Goal: Information Seeking & Learning: Understand process/instructions

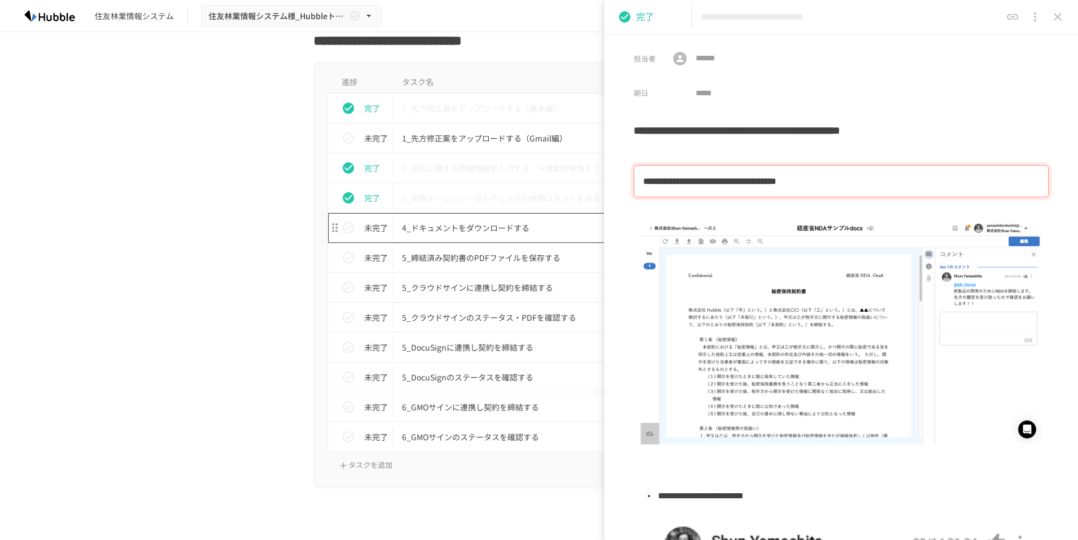
click at [455, 222] on p "4_ドキュメントをダウンロードする" at bounding box center [515, 228] width 227 height 14
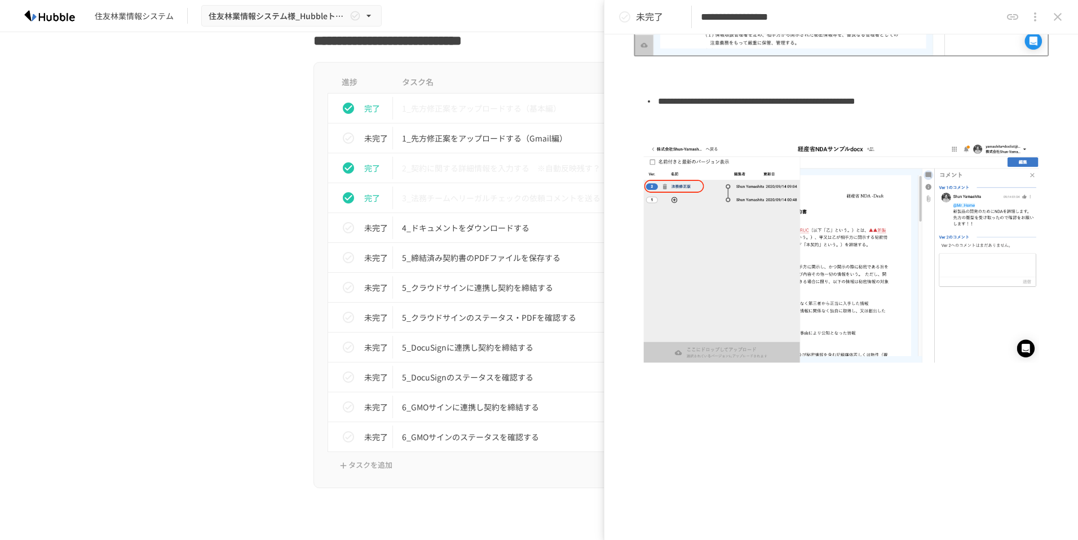
scroll to position [380, 0]
click at [364, 231] on p "未完了" at bounding box center [376, 228] width 24 height 12
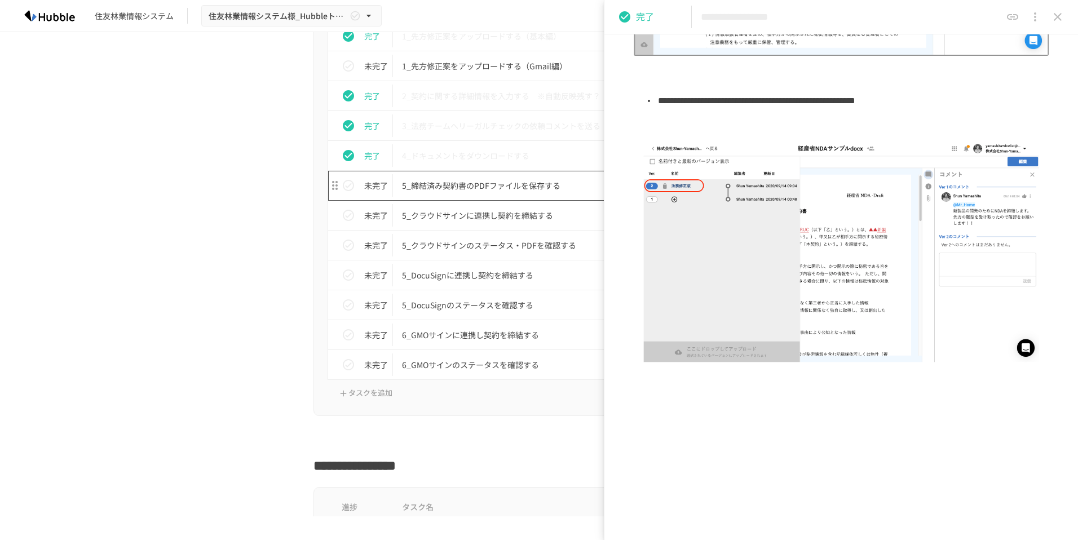
click at [438, 188] on p "5_締結済み契約書のPDFファイルを保存する" at bounding box center [515, 186] width 227 height 14
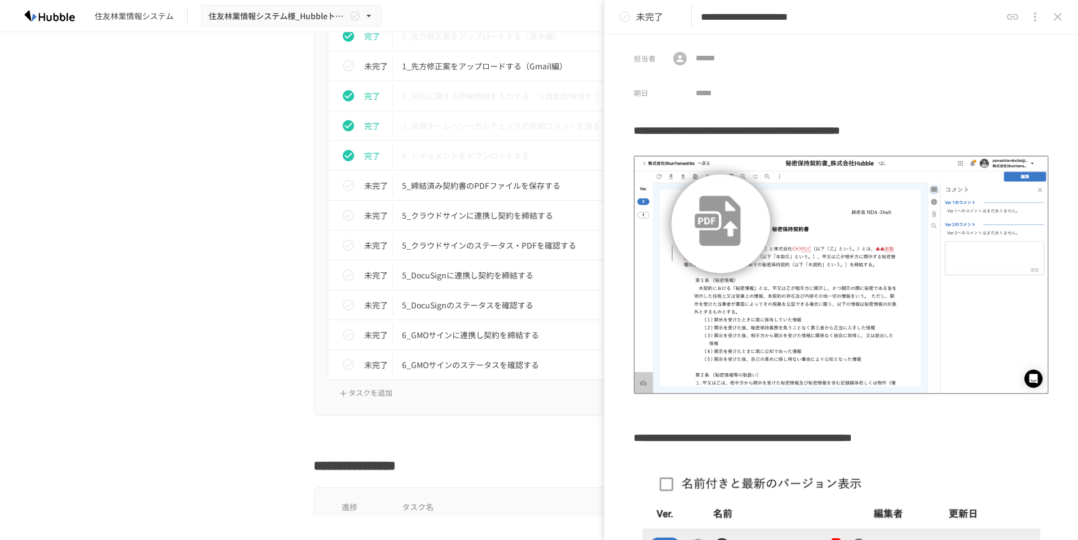
click at [934, 80] on div "担当者 ​ ​ 期日 ​" at bounding box center [842, 68] width 474 height 69
click at [459, 184] on p "5_締結済み契約書のPDFファイルを保存する" at bounding box center [515, 186] width 227 height 14
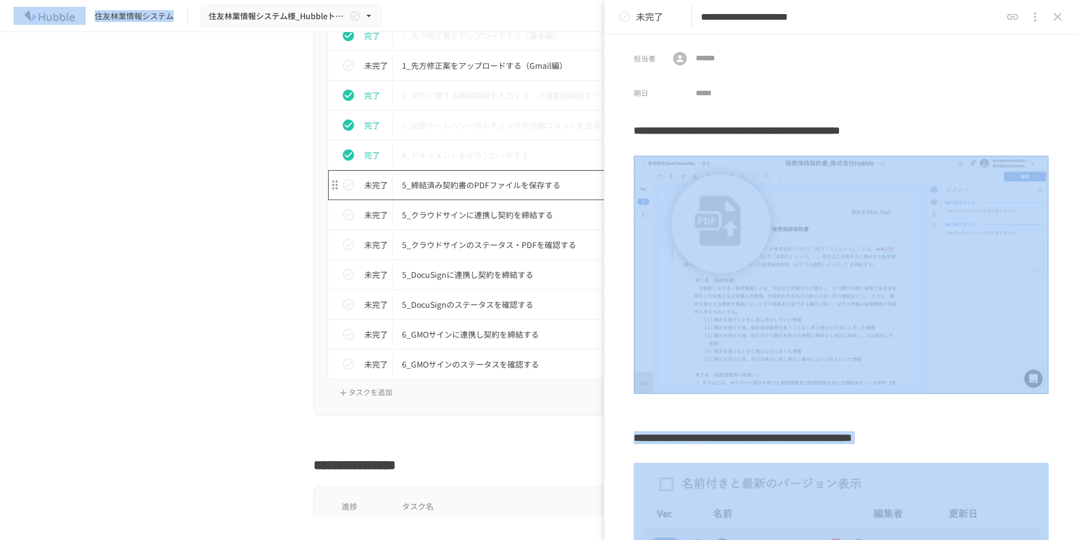
drag, startPoint x: 608, startPoint y: 180, endPoint x: 554, endPoint y: 173, distance: 54.7
click at [554, 173] on div "**********" at bounding box center [539, 258] width 1078 height 517
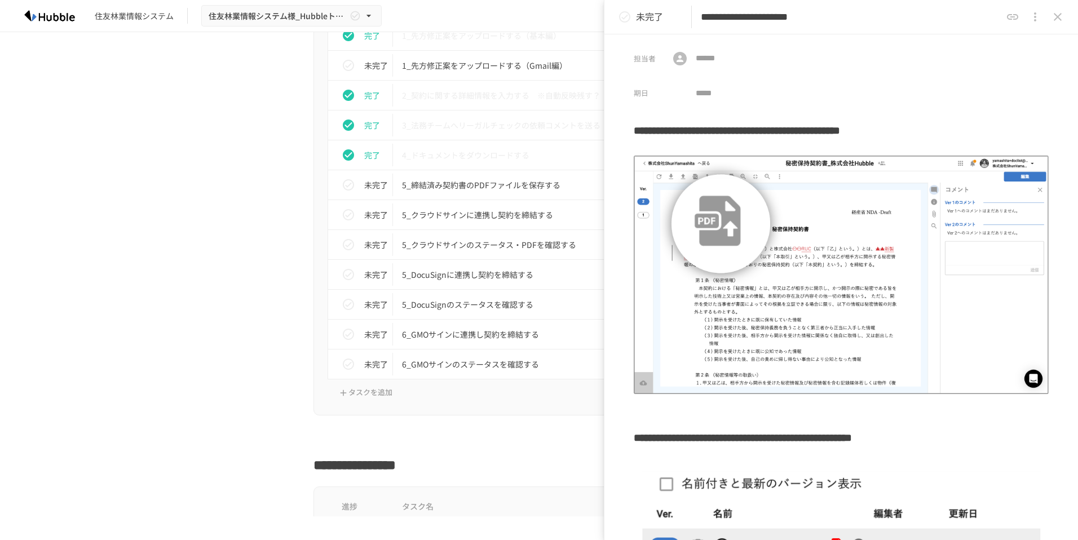
drag, startPoint x: 929, startPoint y: 7, endPoint x: 672, endPoint y: 28, distance: 257.5
click at [672, 28] on div "**********" at bounding box center [842, 17] width 474 height 34
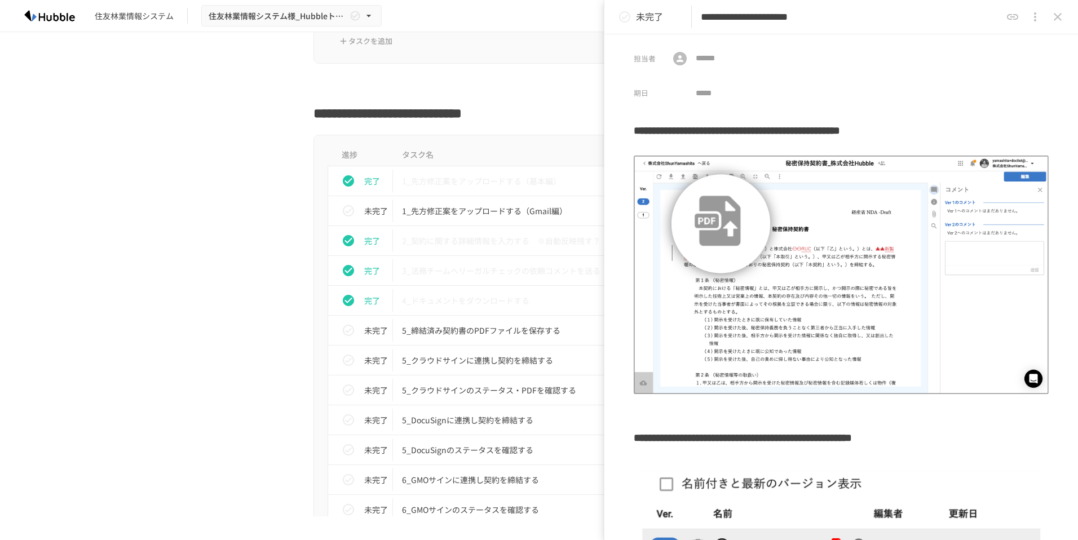
click at [429, 118] on h2 "**********" at bounding box center [539, 110] width 451 height 27
copy div "**********"
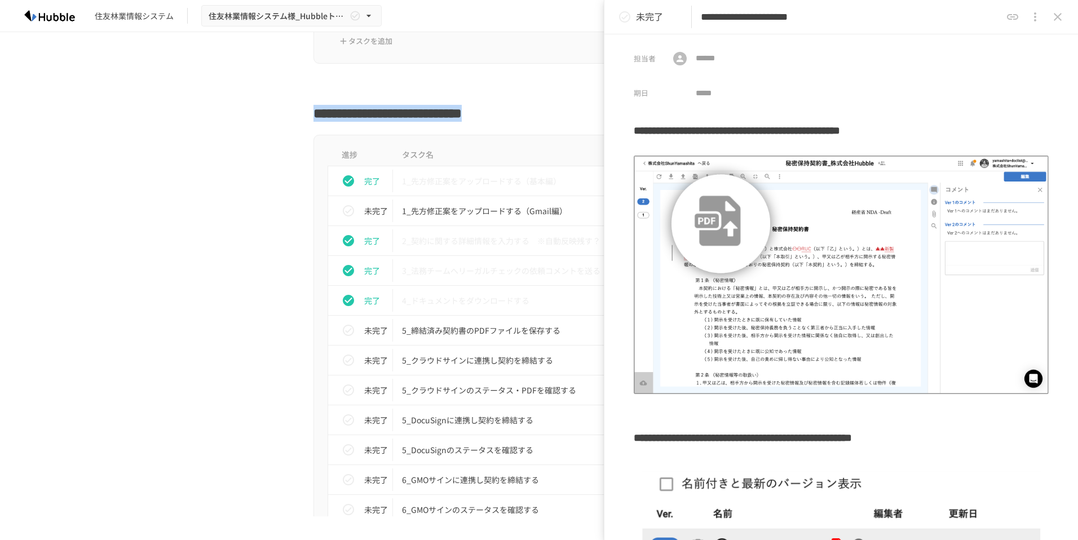
click at [125, 142] on div "**********" at bounding box center [539, 274] width 1078 height 484
click at [478, 358] on p "5_クラウドサインに連携し契約を締結する" at bounding box center [515, 361] width 227 height 14
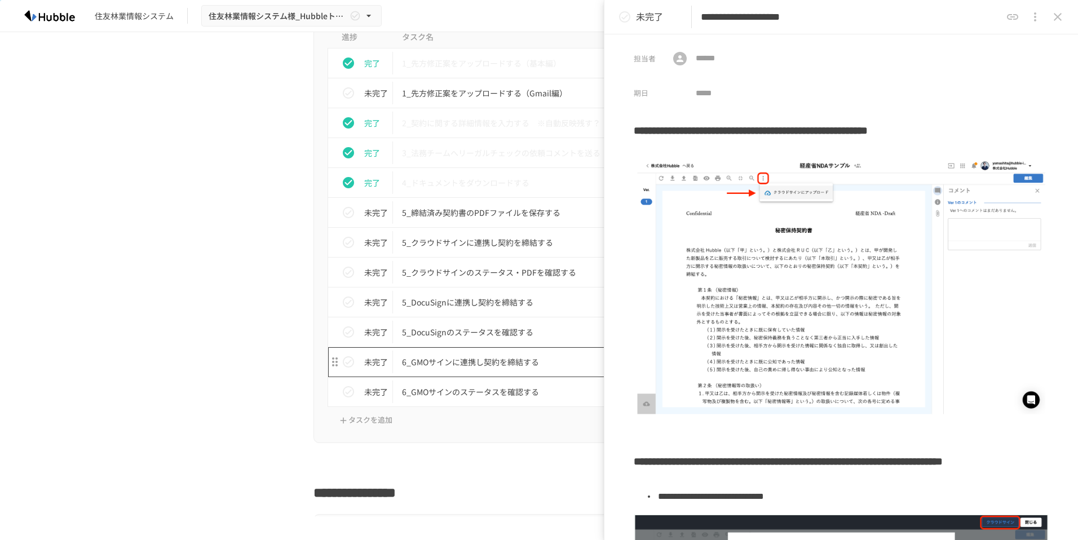
scroll to position [1961, 0]
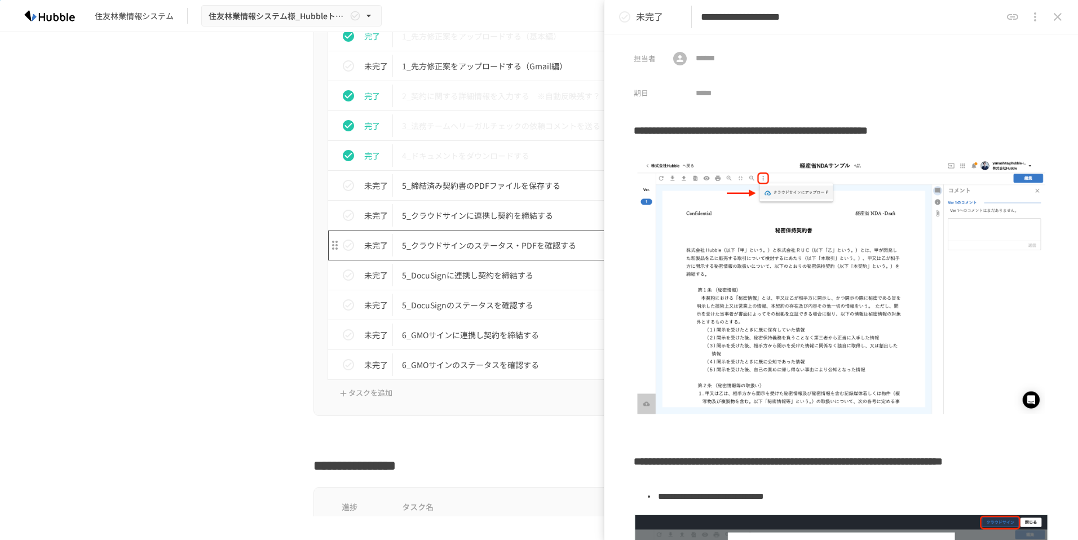
click at [448, 249] on p "5_クラウドサインのステータス・PDFを確認する" at bounding box center [515, 246] width 227 height 14
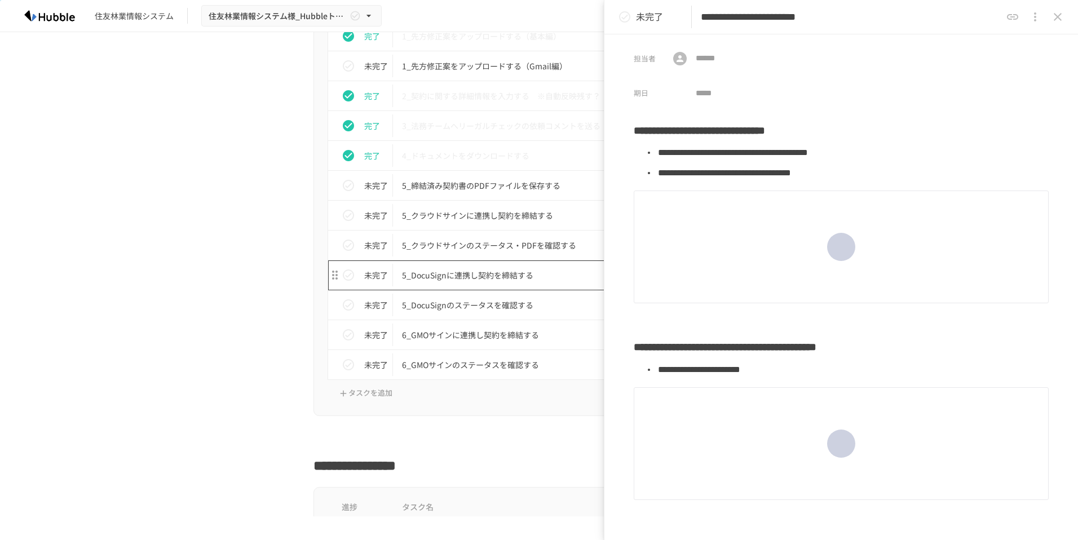
click at [458, 278] on p "5_DocuSignに連携し契約を締結する" at bounding box center [515, 275] width 227 height 14
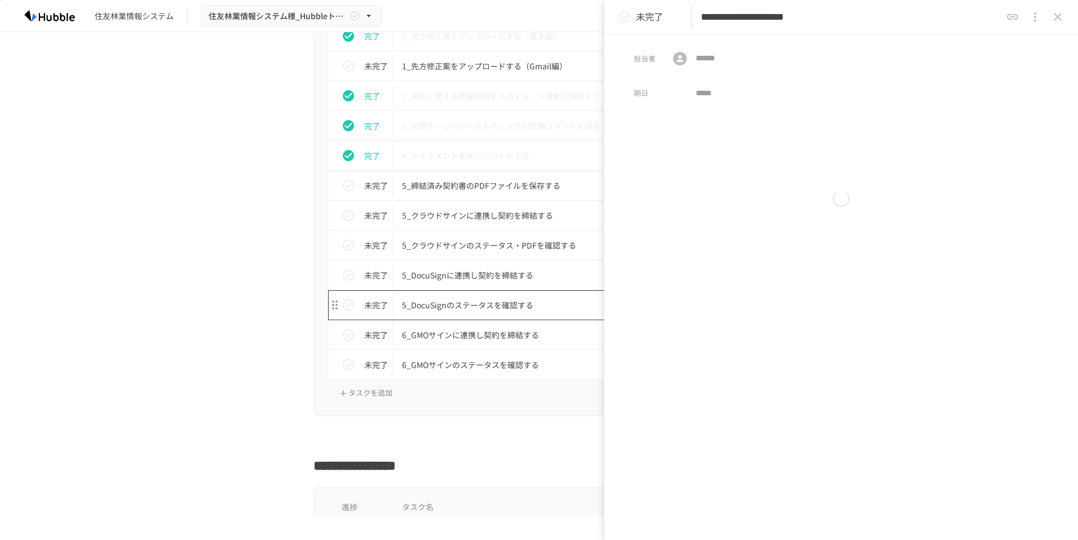
click at [467, 303] on p "5_DocuSignのステータスを確認する" at bounding box center [515, 305] width 227 height 14
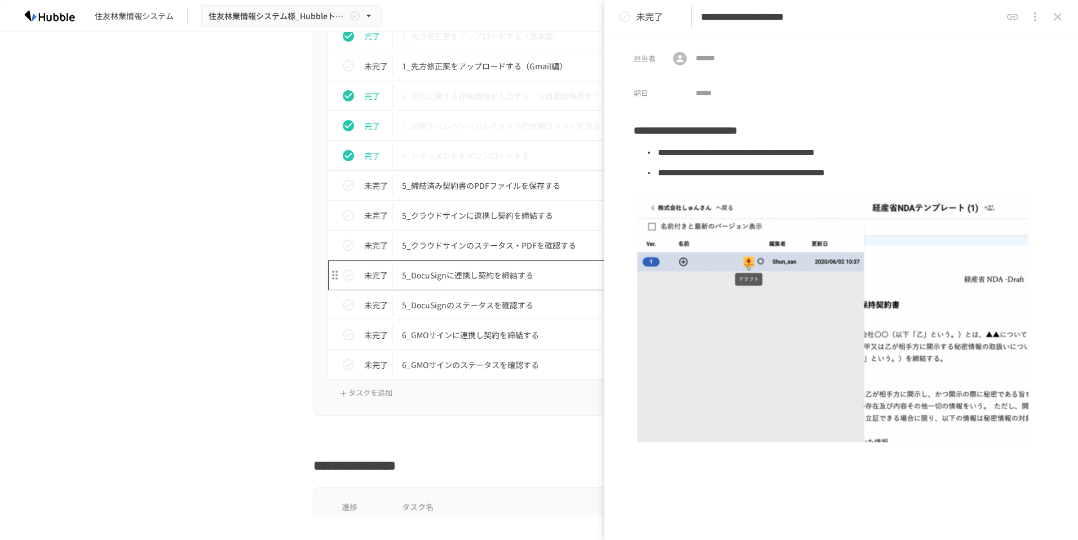
click at [487, 288] on td "5_DocuSignに連携し契約を締結する" at bounding box center [515, 276] width 245 height 30
type input "**********"
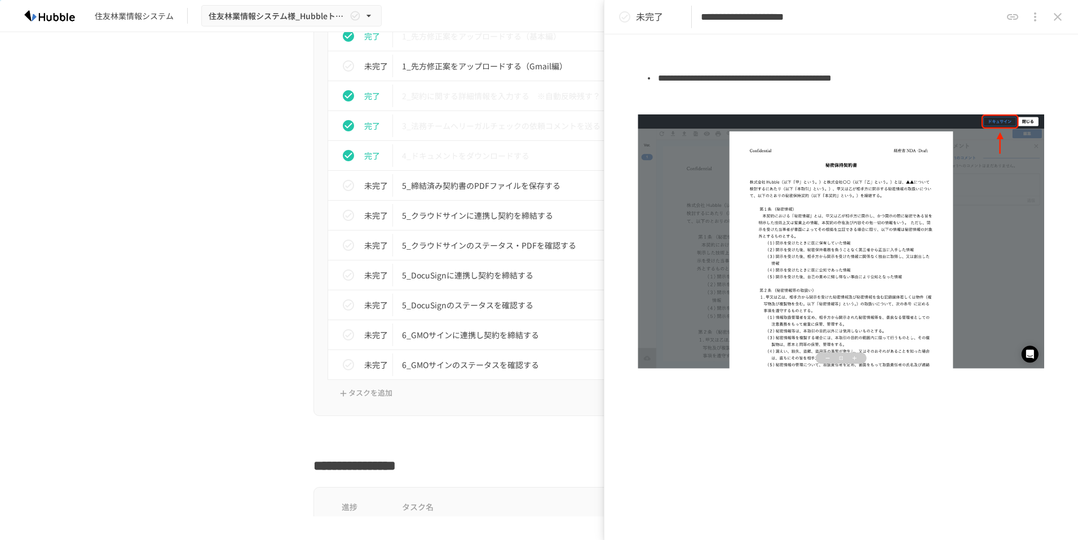
scroll to position [385, 0]
click at [478, 364] on p "6_GMOサインのステータスを確認する" at bounding box center [515, 365] width 227 height 14
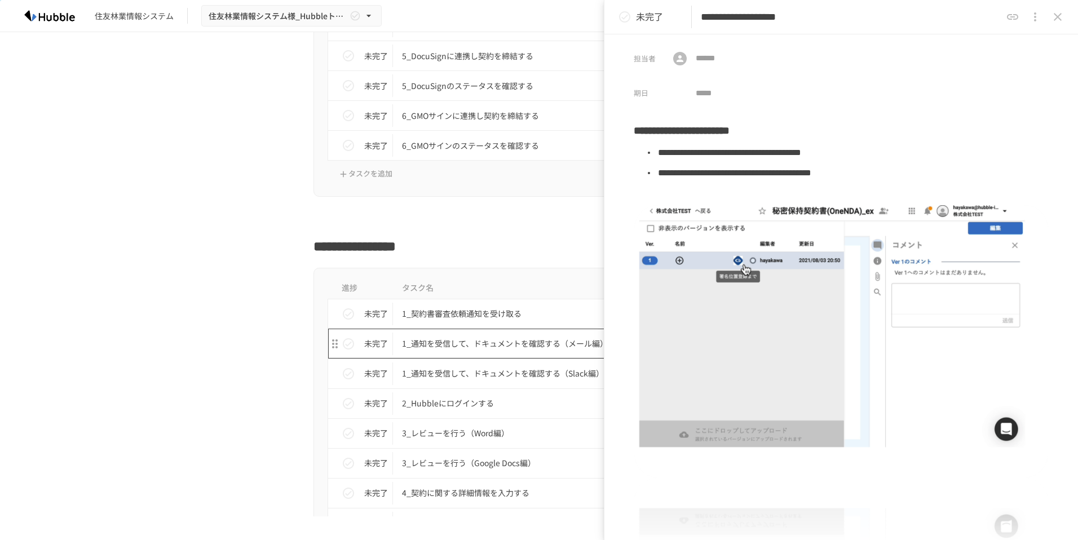
scroll to position [2180, 0]
click at [497, 309] on p "1_契約書審査依頼通知を受け取る" at bounding box center [515, 315] width 227 height 14
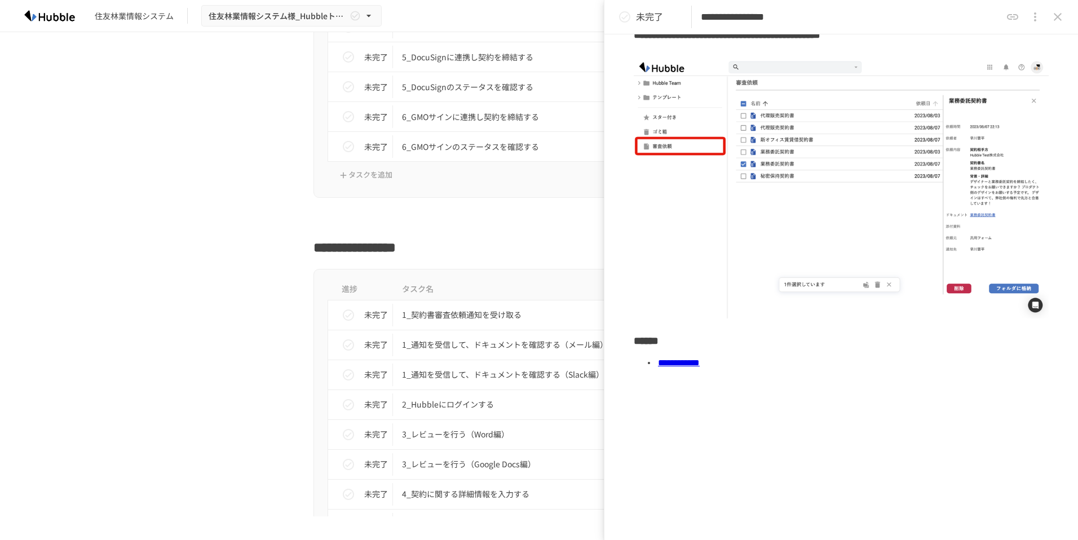
scroll to position [96, 0]
click at [700, 358] on link "**********" at bounding box center [679, 362] width 42 height 8
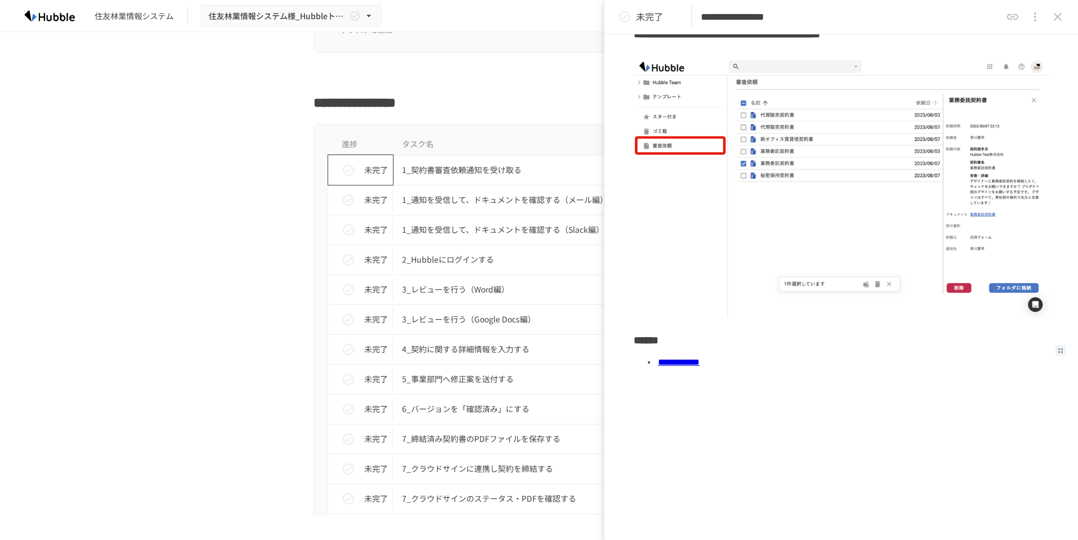
scroll to position [2324, 0]
click at [342, 169] on icon "status" at bounding box center [349, 171] width 14 height 14
click at [490, 192] on td "1_通知を受信して、ドキュメントを確認する（メール編）" at bounding box center [515, 200] width 245 height 30
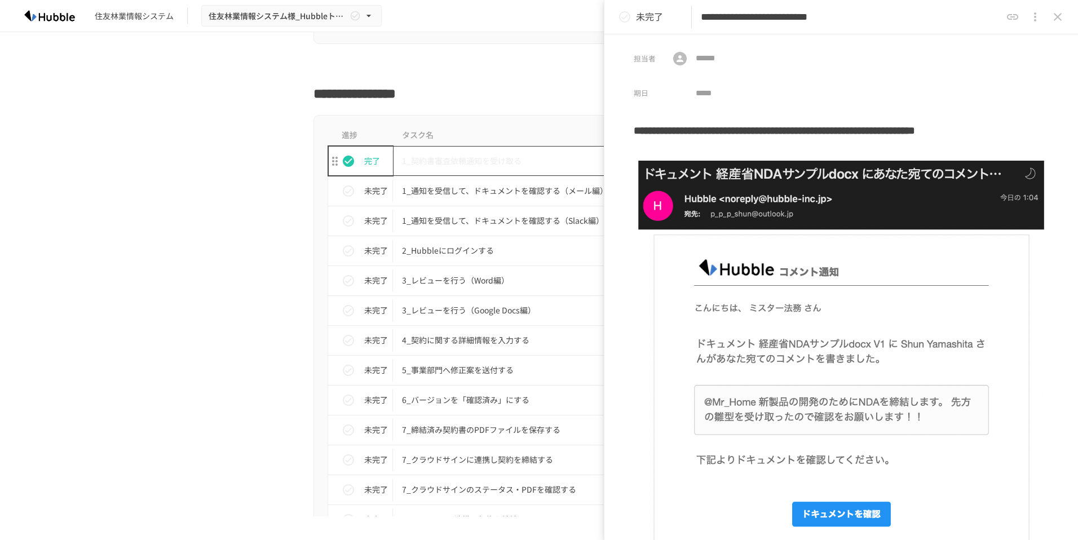
scroll to position [2324, 0]
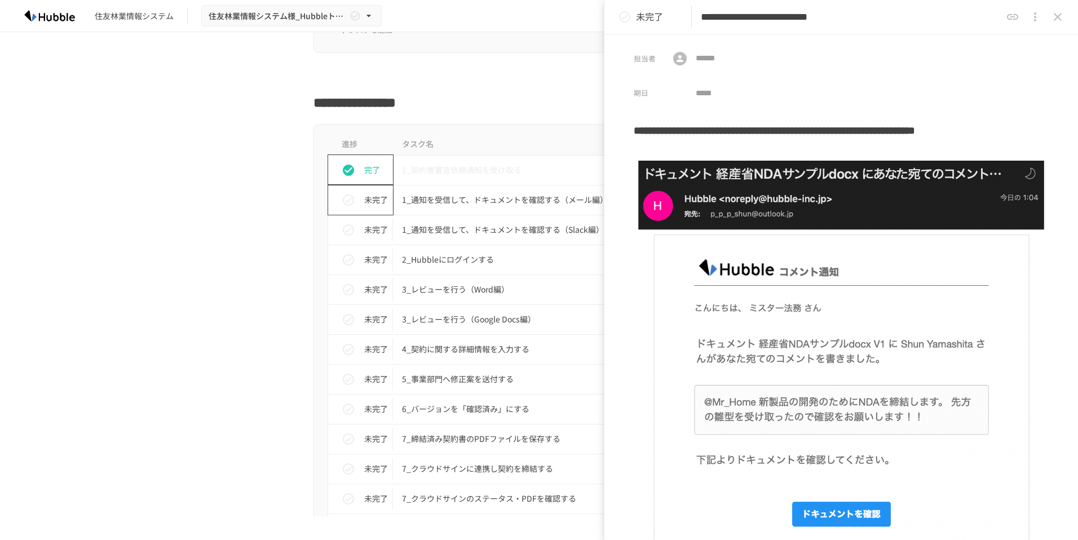
click at [358, 196] on div "未完了" at bounding box center [365, 200] width 56 height 23
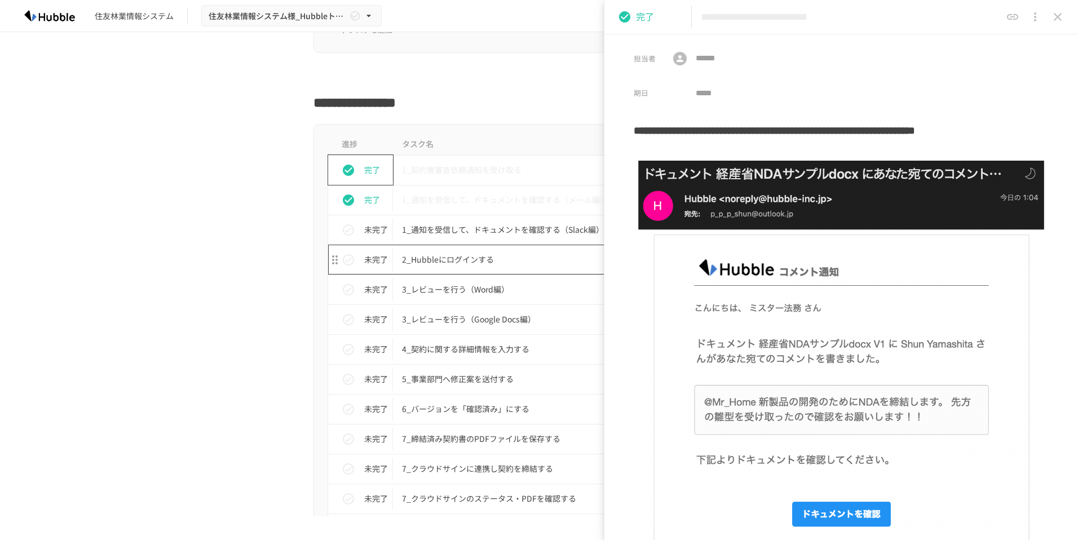
click at [428, 258] on p "2_Hubbleにログインする" at bounding box center [515, 260] width 227 height 14
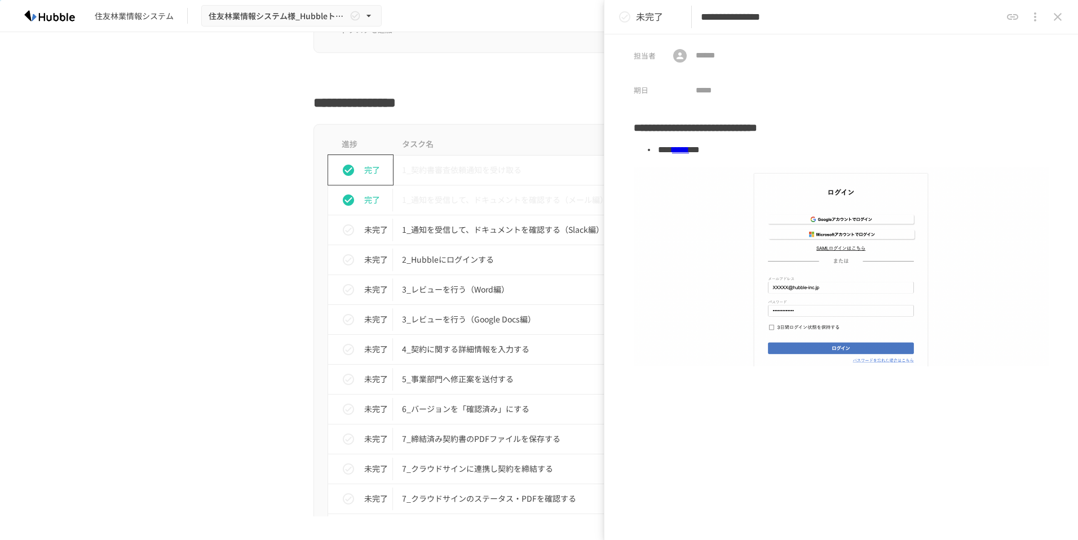
scroll to position [3, 0]
click at [355, 263] on button "status" at bounding box center [348, 260] width 23 height 23
click at [441, 283] on p "3_レビューを行う（Word編）" at bounding box center [515, 290] width 227 height 14
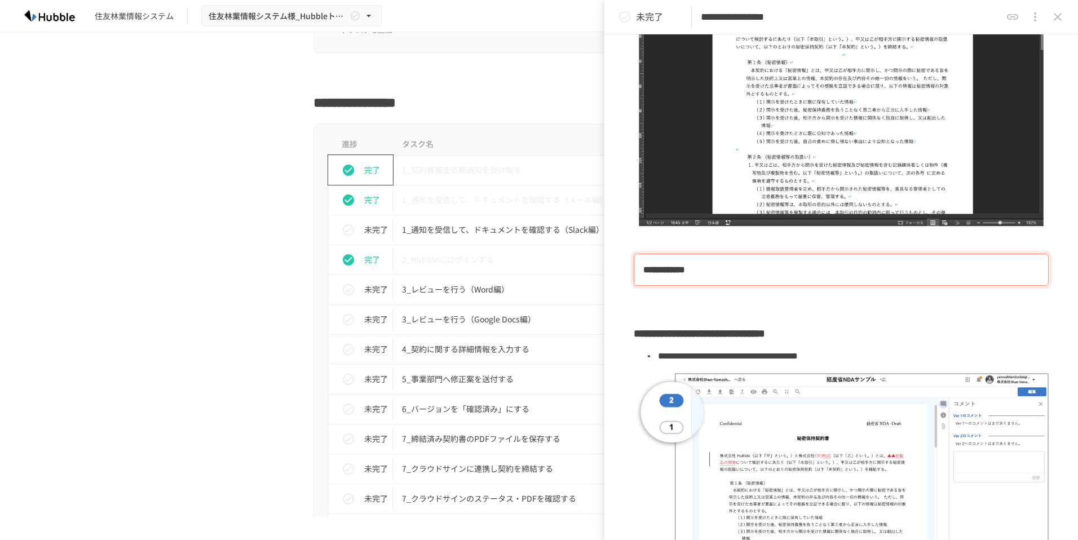
scroll to position [531, 0]
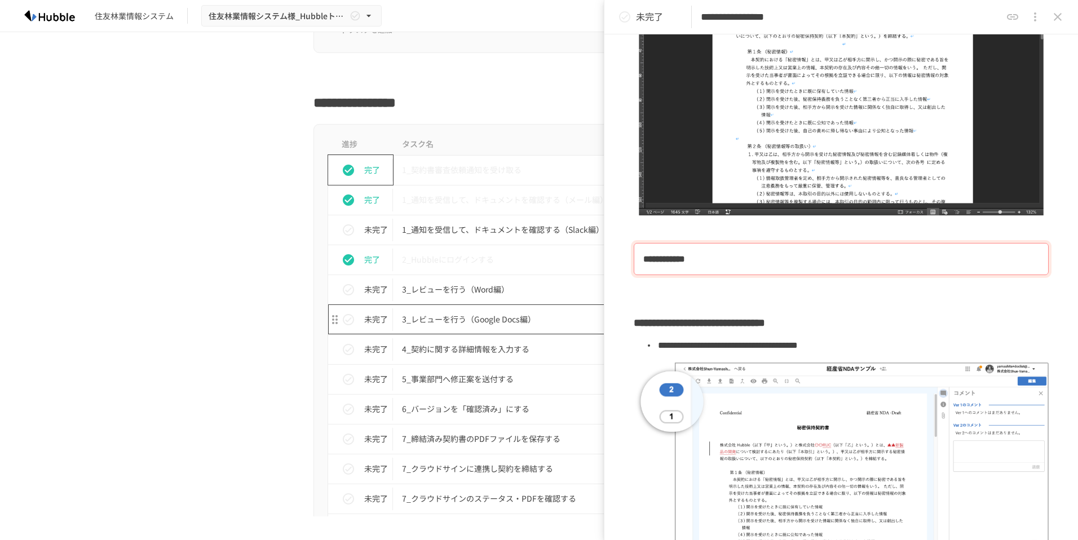
click at [457, 321] on p "3_レビューを行う（Google Docs編）" at bounding box center [515, 319] width 227 height 14
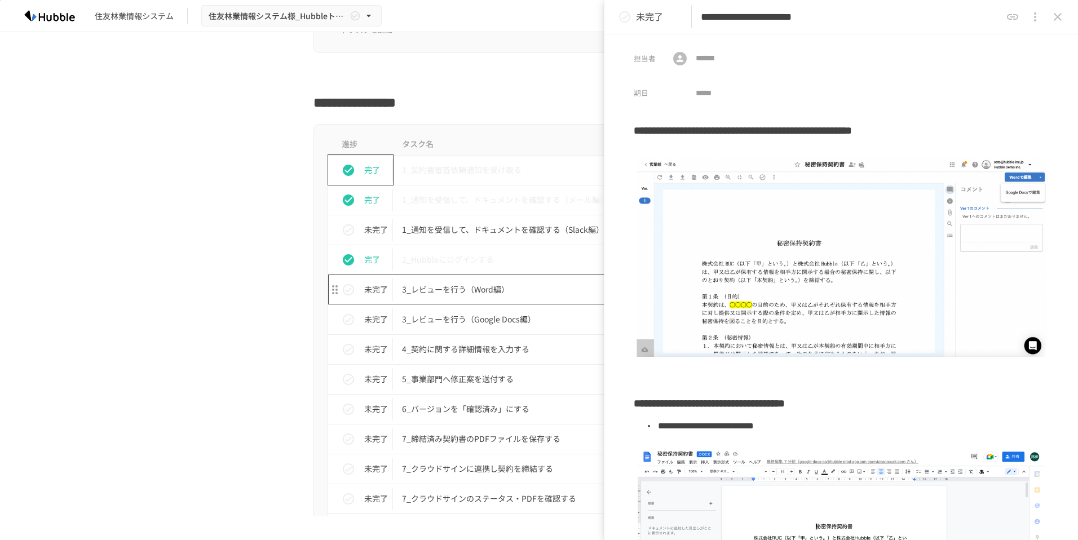
click at [470, 284] on p "3_レビューを行う（Word編）" at bounding box center [515, 290] width 227 height 14
type input "**********"
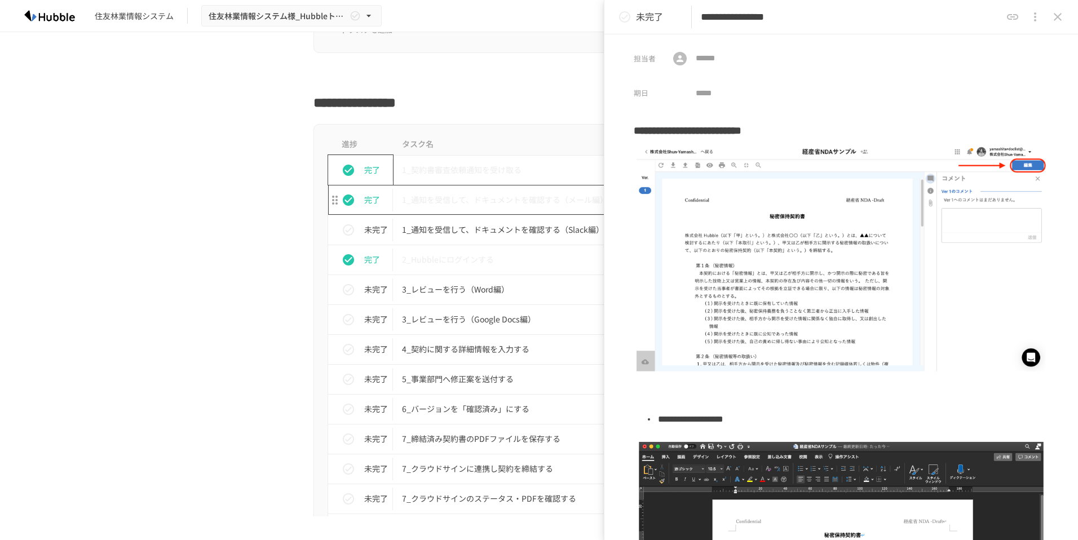
click at [479, 205] on p "1_通知を受信して、ドキュメントを確認する（メール編）" at bounding box center [515, 200] width 227 height 14
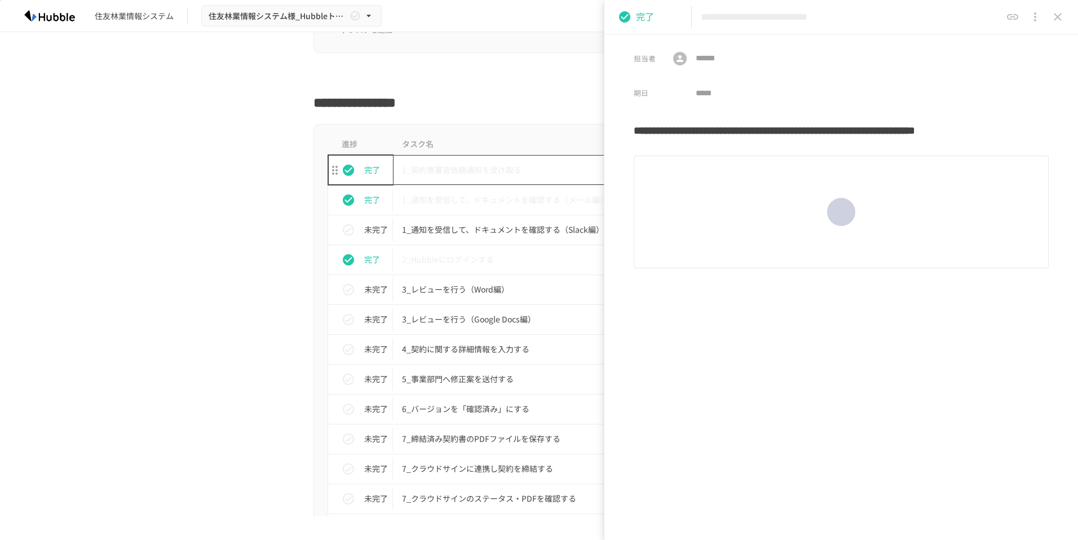
click at [514, 171] on p "1_契約書審査依頼通知を受け取る" at bounding box center [515, 170] width 227 height 14
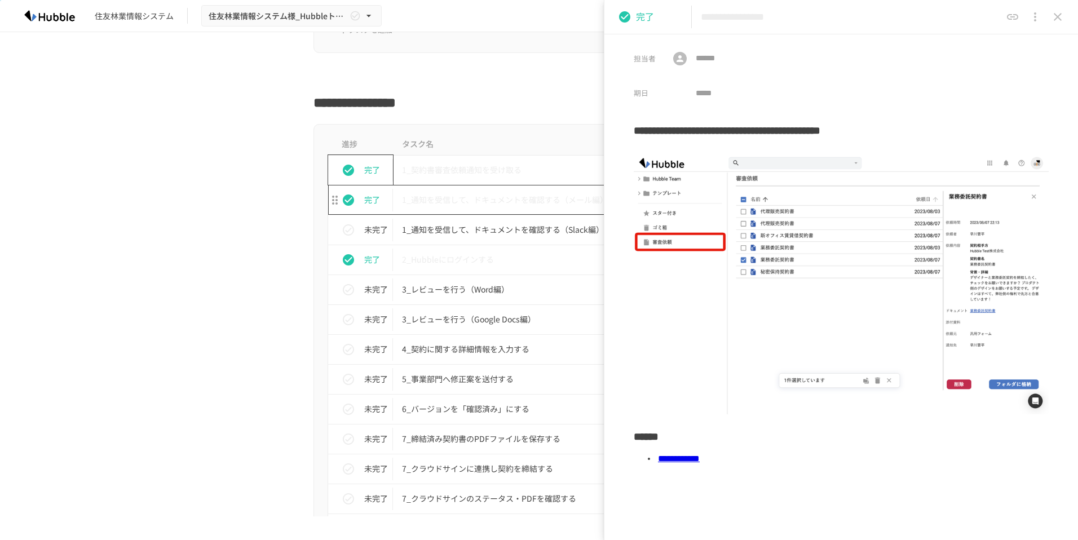
click at [509, 201] on p "1_通知を受信して、ドキュメントを確認する（メール編）" at bounding box center [515, 200] width 227 height 14
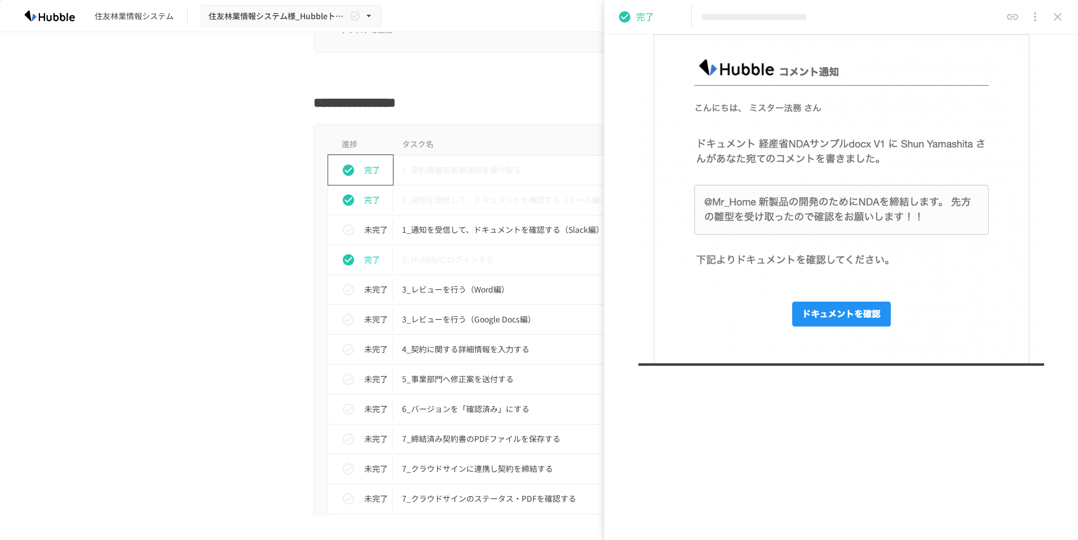
scroll to position [201, 0]
click at [464, 158] on td "1_契約書審査依頼通知を受け取る" at bounding box center [515, 170] width 245 height 30
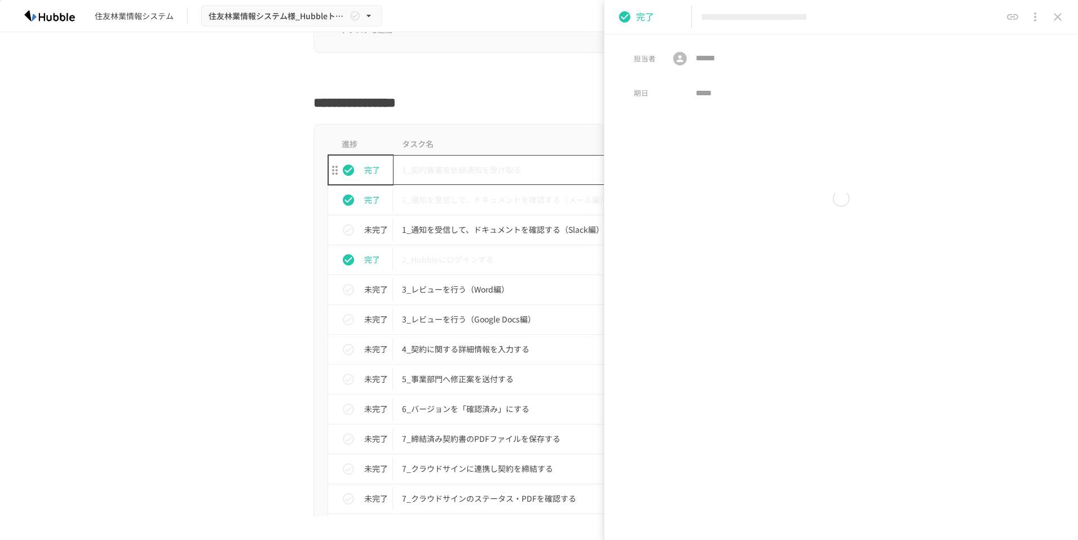
type input "**********"
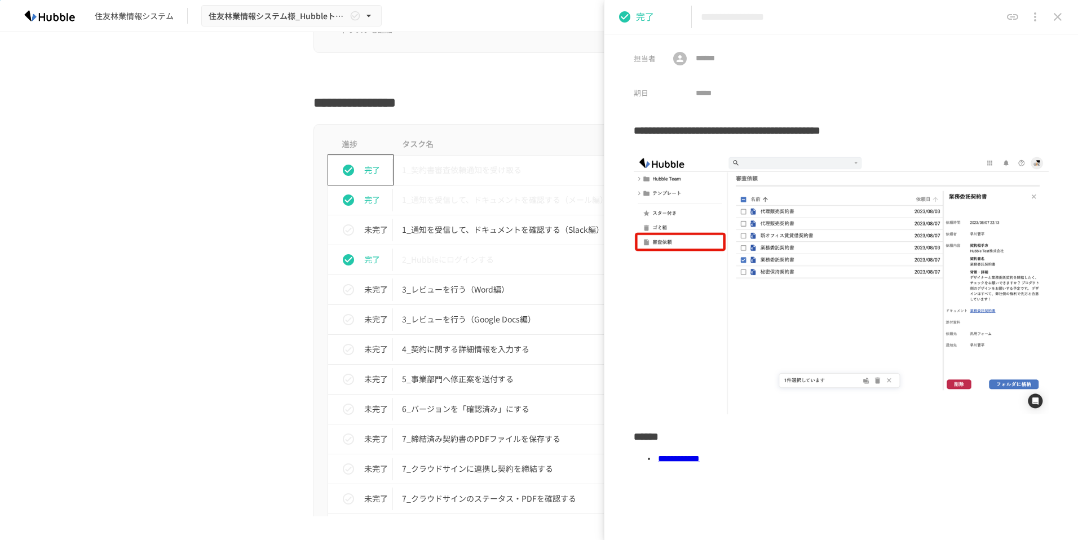
click at [683, 455] on link "**********" at bounding box center [679, 459] width 42 height 8
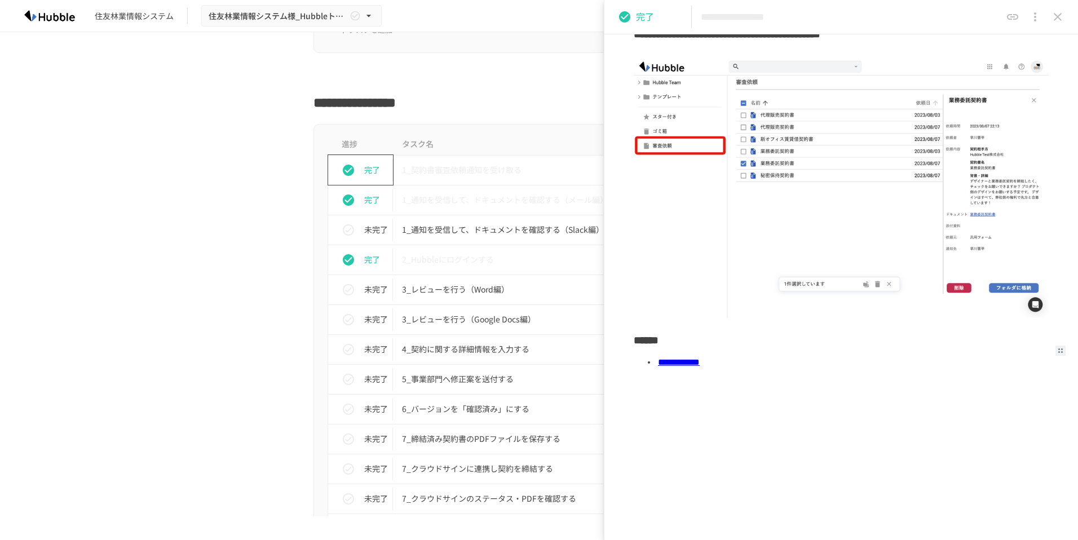
scroll to position [20, 0]
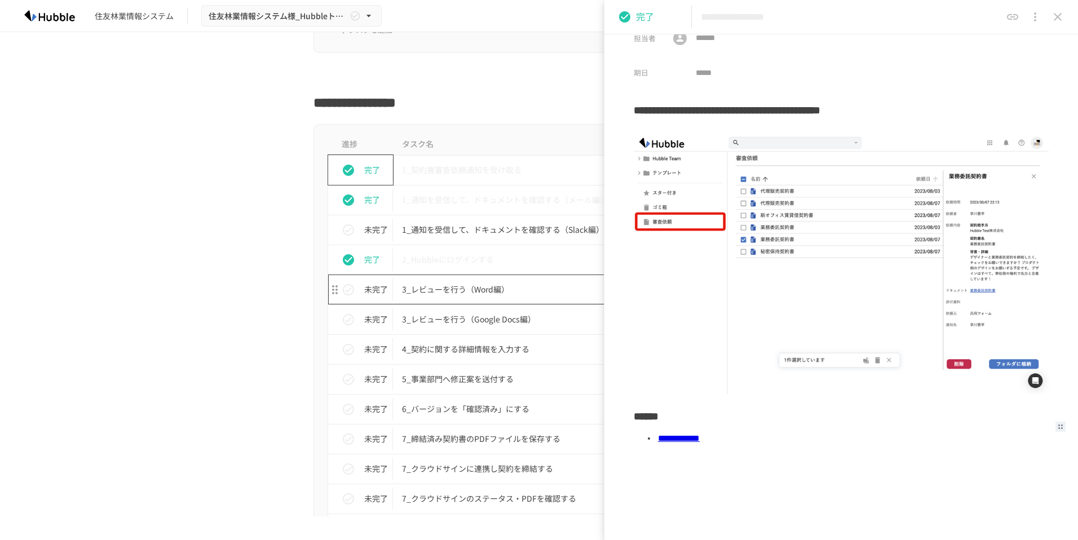
click at [467, 286] on p "3_レビューを行う（Word編）" at bounding box center [515, 290] width 227 height 14
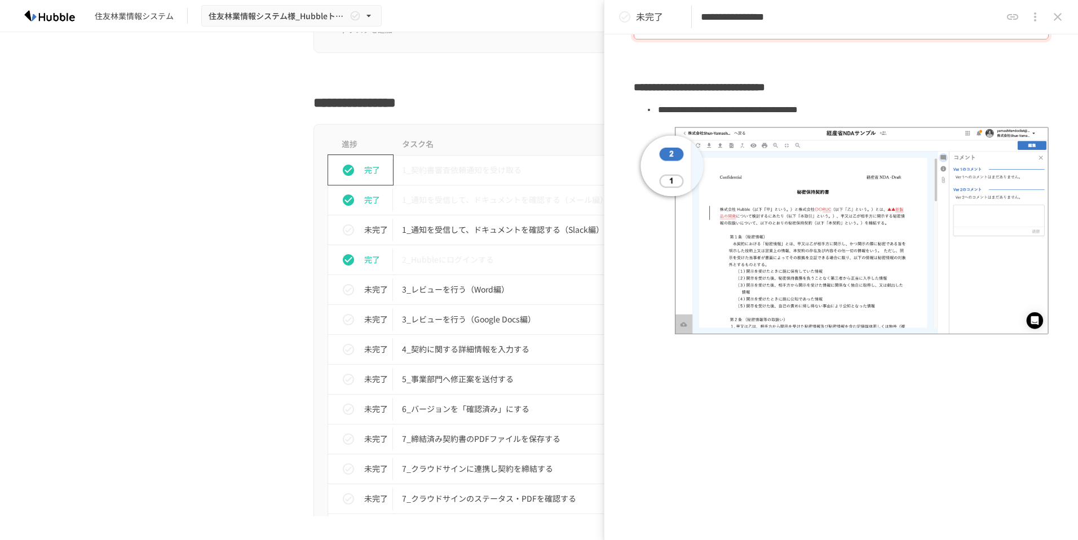
scroll to position [767, 0]
click at [349, 289] on icon "status" at bounding box center [348, 289] width 11 height 11
click at [902, 365] on div at bounding box center [841, 375] width 415 height 21
click at [463, 356] on td "4_契約に関する詳細情報を入力する" at bounding box center [515, 349] width 245 height 30
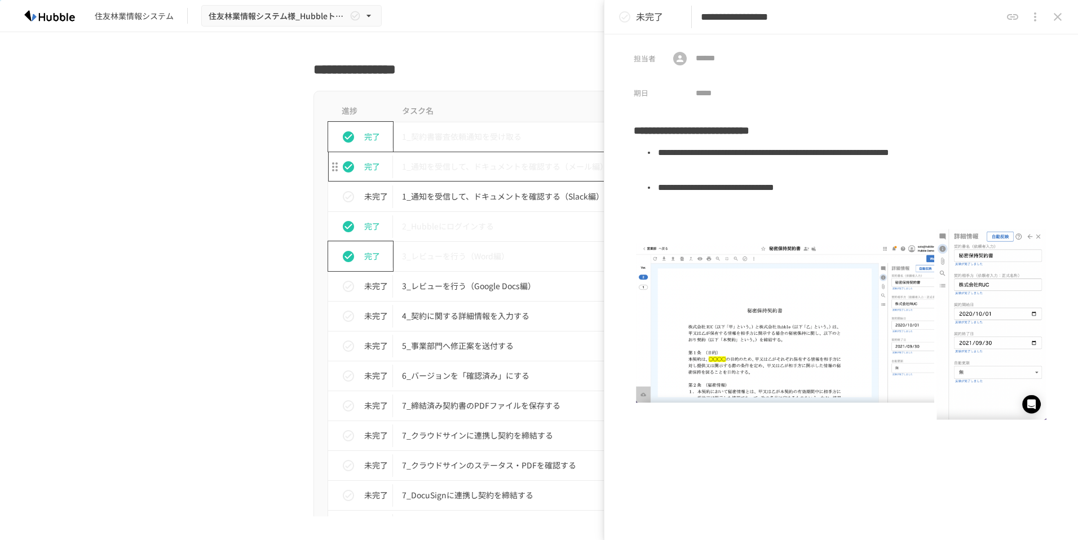
scroll to position [2405, 0]
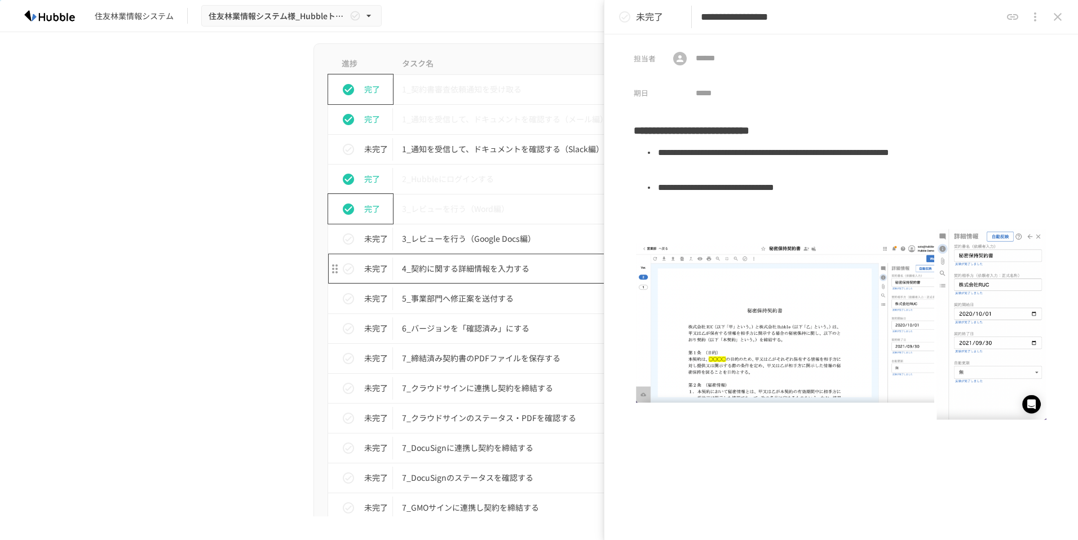
click at [483, 263] on p "4_契約に関する詳細情報を入力する" at bounding box center [515, 269] width 227 height 14
click at [357, 272] on div "未完了" at bounding box center [365, 269] width 56 height 23
click at [457, 295] on p "5_事業部門へ修正案を送付する" at bounding box center [515, 299] width 227 height 14
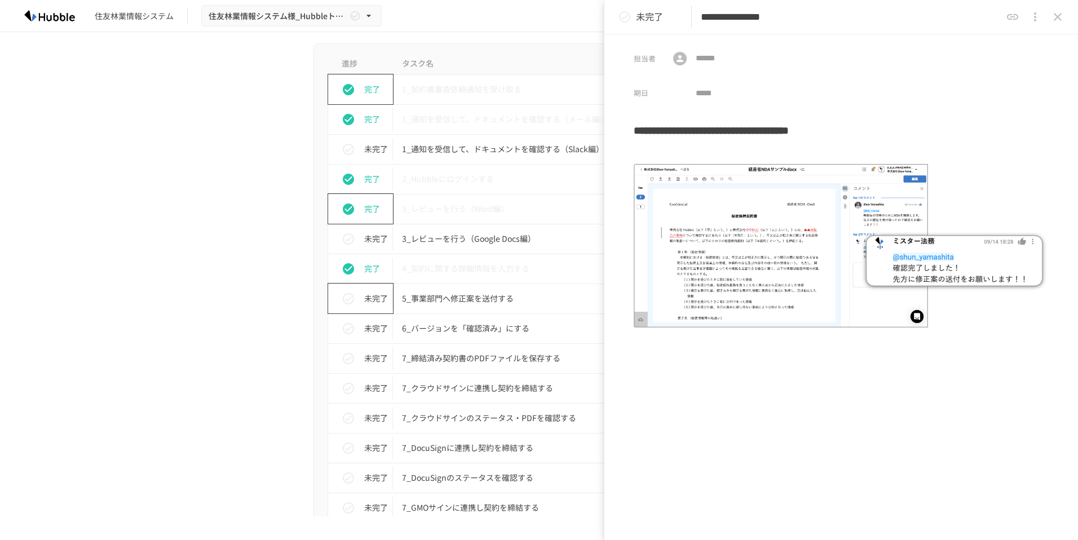
click at [350, 307] on button "status" at bounding box center [348, 299] width 23 height 23
click at [437, 327] on p "6_バージョンを「確認済み」にする" at bounding box center [515, 328] width 227 height 14
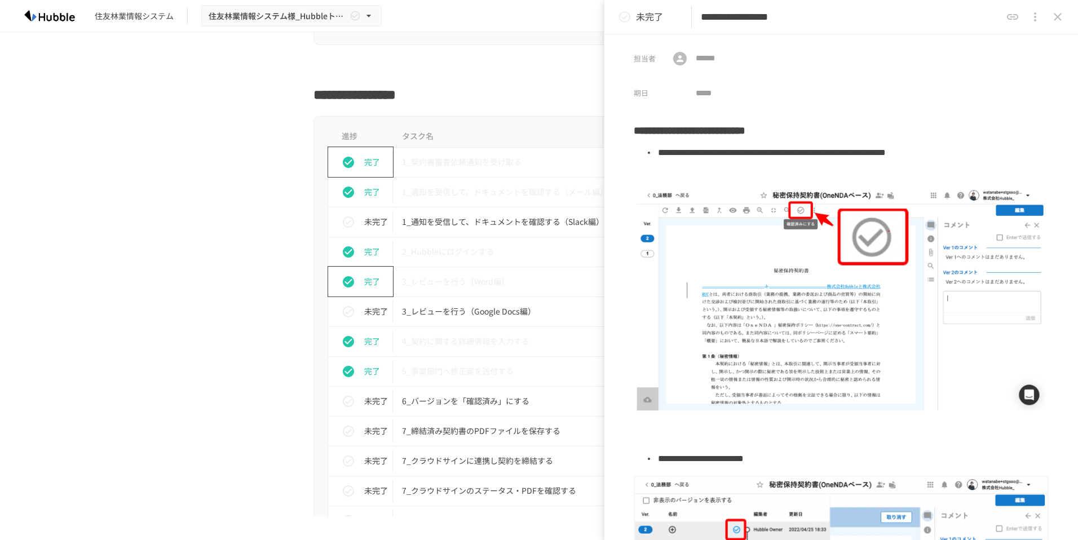
click at [385, 94] on h2 "**********" at bounding box center [539, 91] width 451 height 27
click at [385, 94] on h2 "**********" at bounding box center [539, 90] width 451 height 27
copy div "**********"
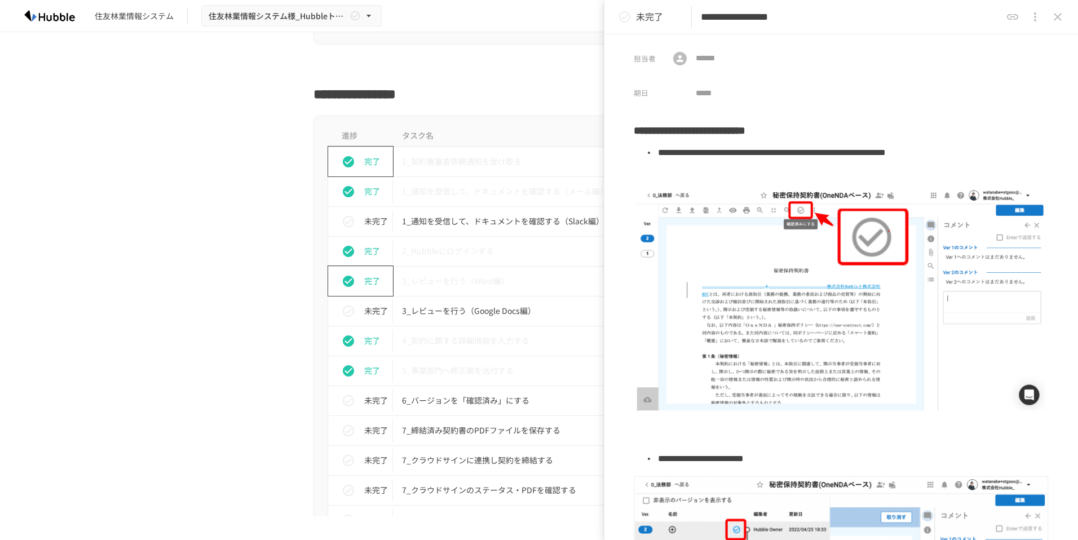
drag, startPoint x: 817, startPoint y: 11, endPoint x: 645, endPoint y: 28, distance: 172.8
click at [644, 3] on div "**********" at bounding box center [842, 17] width 474 height 34
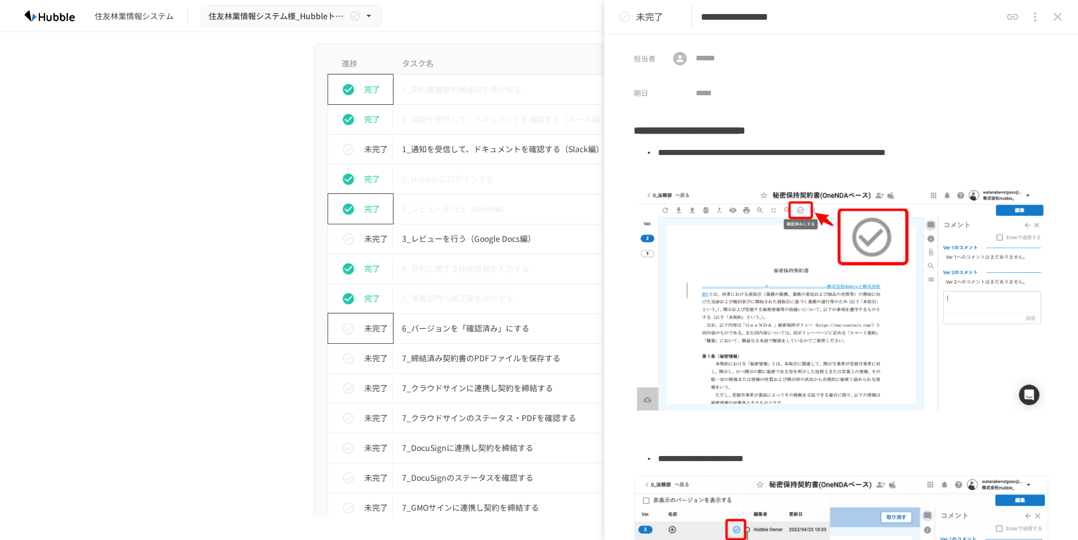
click at [355, 328] on button "status" at bounding box center [348, 328] width 23 height 23
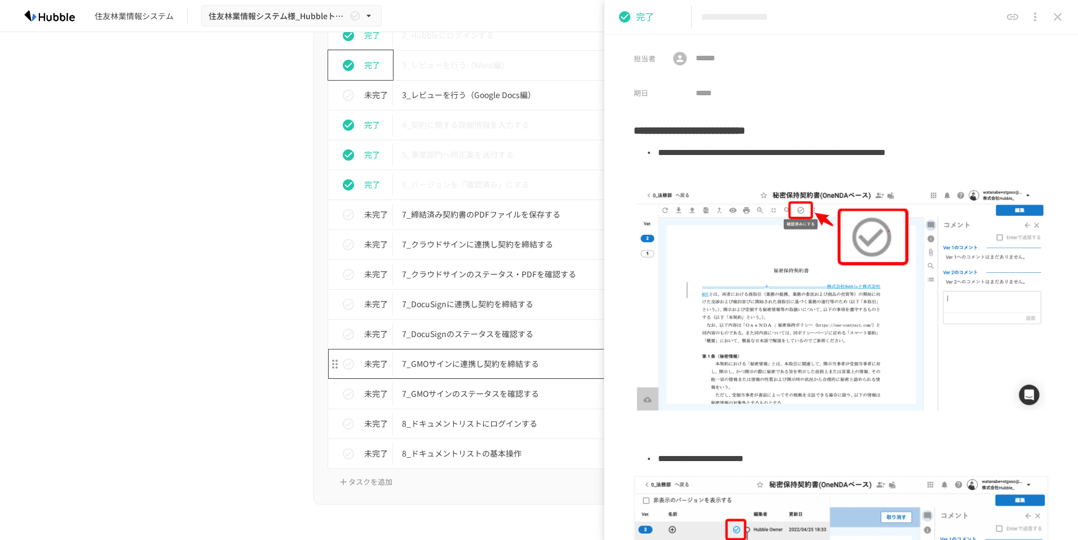
scroll to position [2551, 0]
click at [518, 213] on p "7_締結済み契約書のPDFファイルを保存する" at bounding box center [515, 213] width 227 height 14
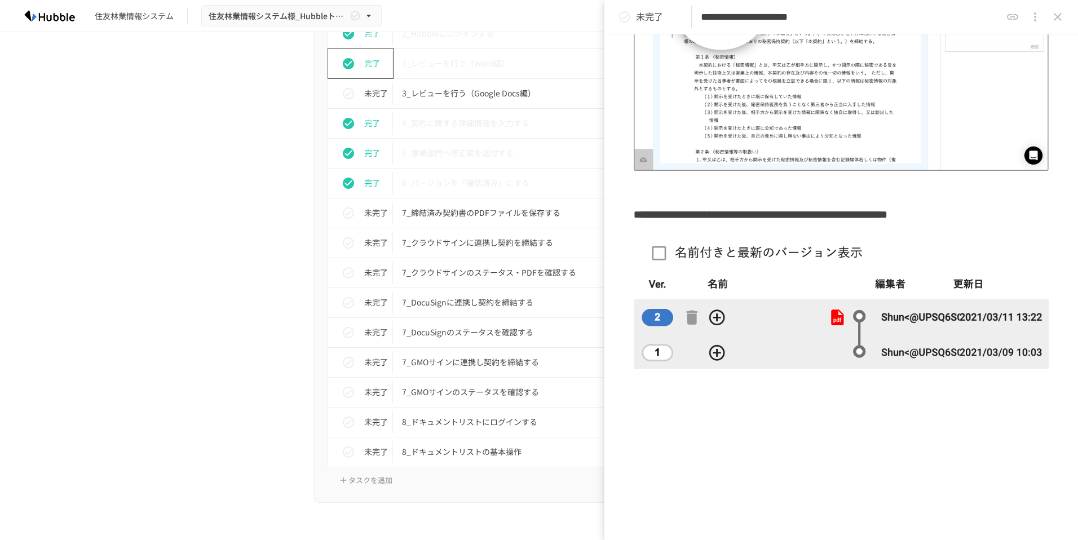
scroll to position [147, 0]
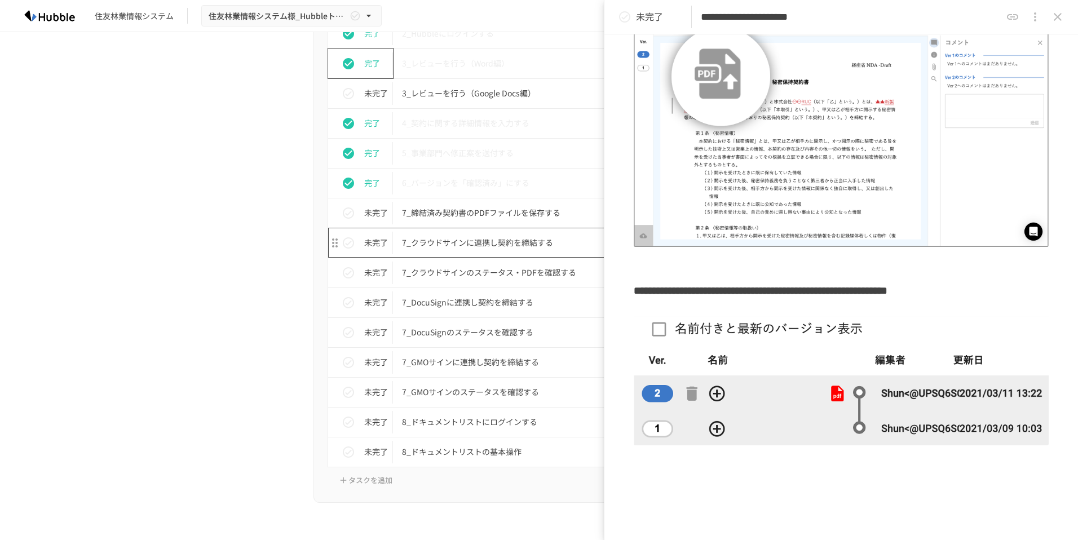
click at [452, 242] on p "7_クラウドサインに連携し契約を締結する" at bounding box center [515, 243] width 227 height 14
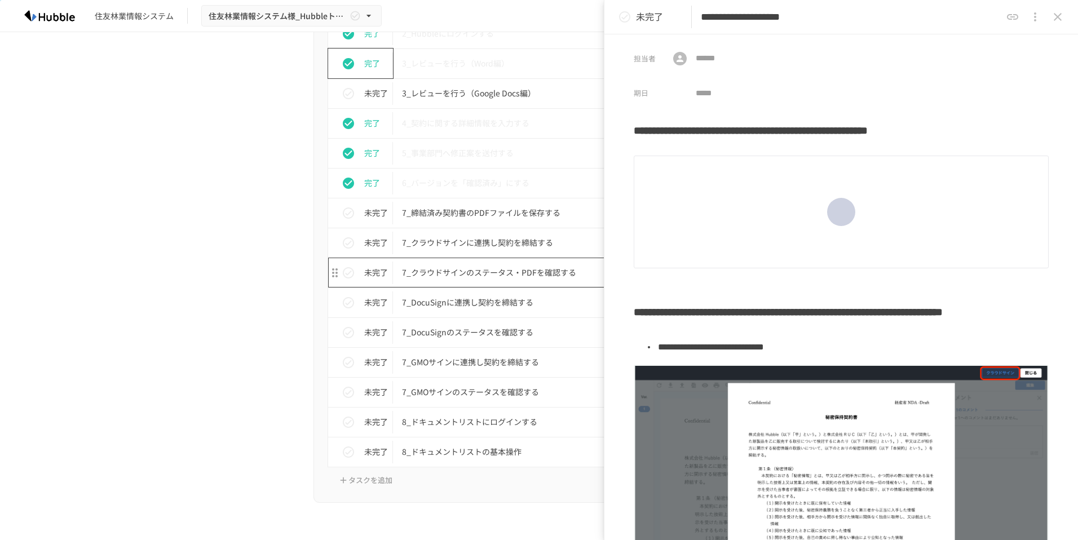
click at [457, 270] on p "7_クラウドサインのステータス・PDFを確認する" at bounding box center [515, 273] width 227 height 14
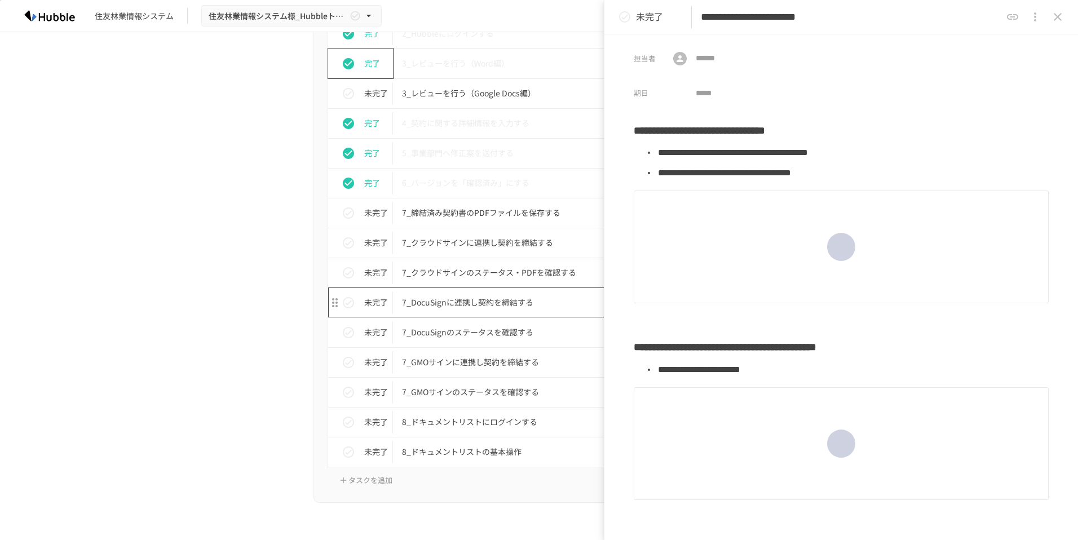
click at [469, 306] on p "7_DocuSignに連携し契約を締結する" at bounding box center [515, 302] width 227 height 14
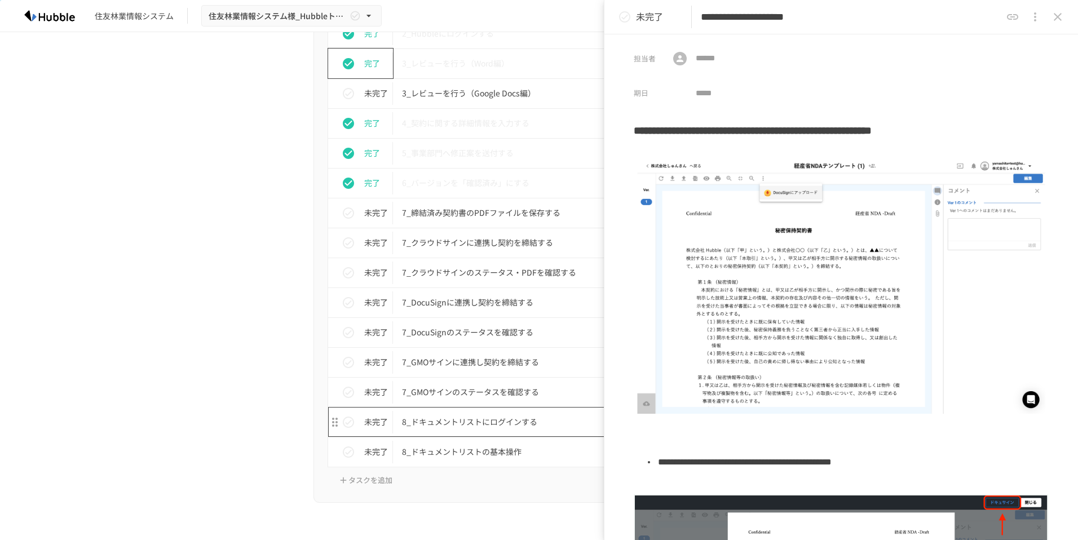
click at [465, 424] on p "8_ドキュメントリストにログインする" at bounding box center [515, 422] width 227 height 14
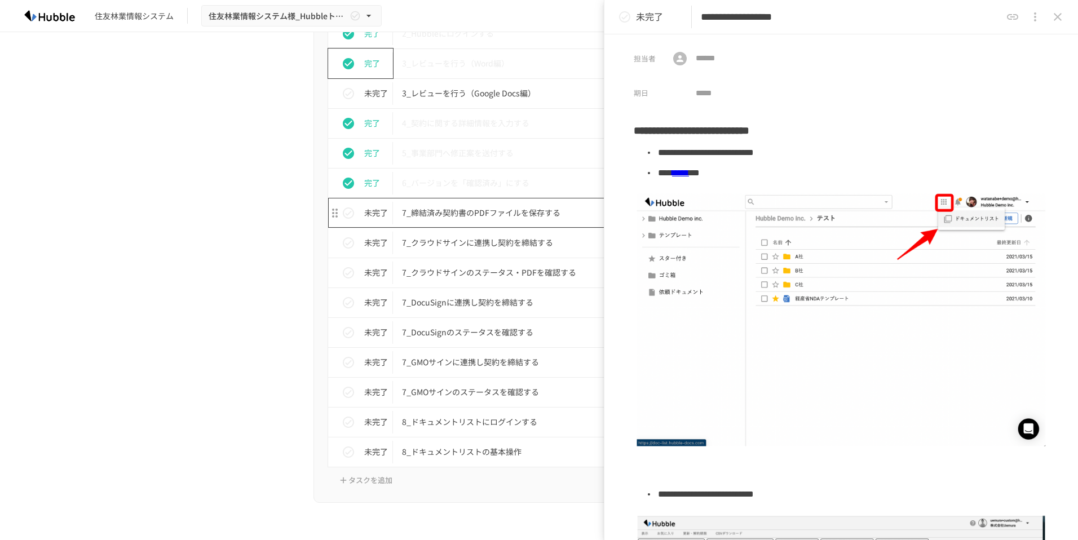
click at [525, 215] on p "7_締結済み契約書のPDFファイルを保存する" at bounding box center [515, 213] width 227 height 14
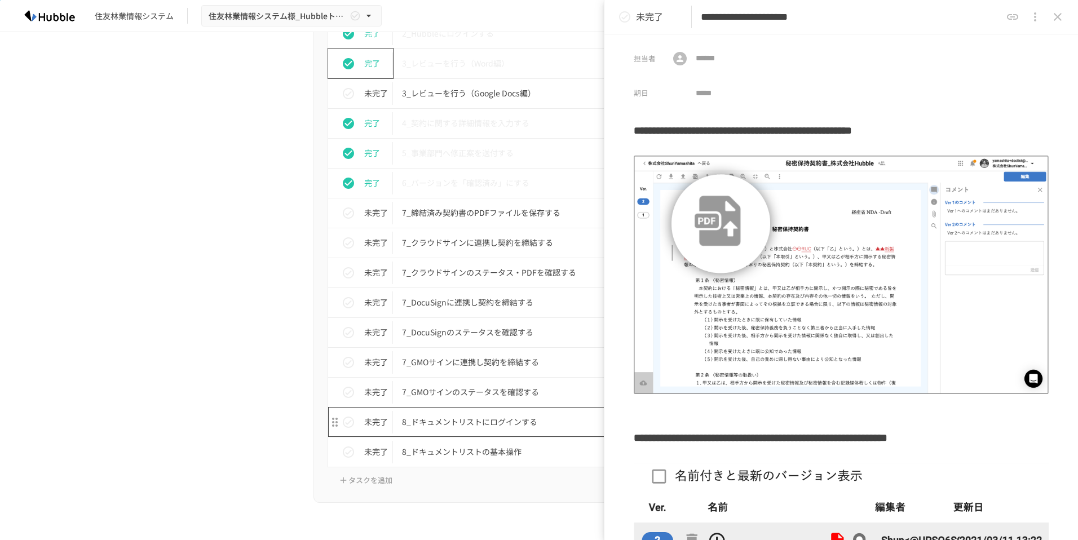
click at [463, 429] on td "8_ドキュメントリストにログインする" at bounding box center [515, 422] width 245 height 30
type input "**********"
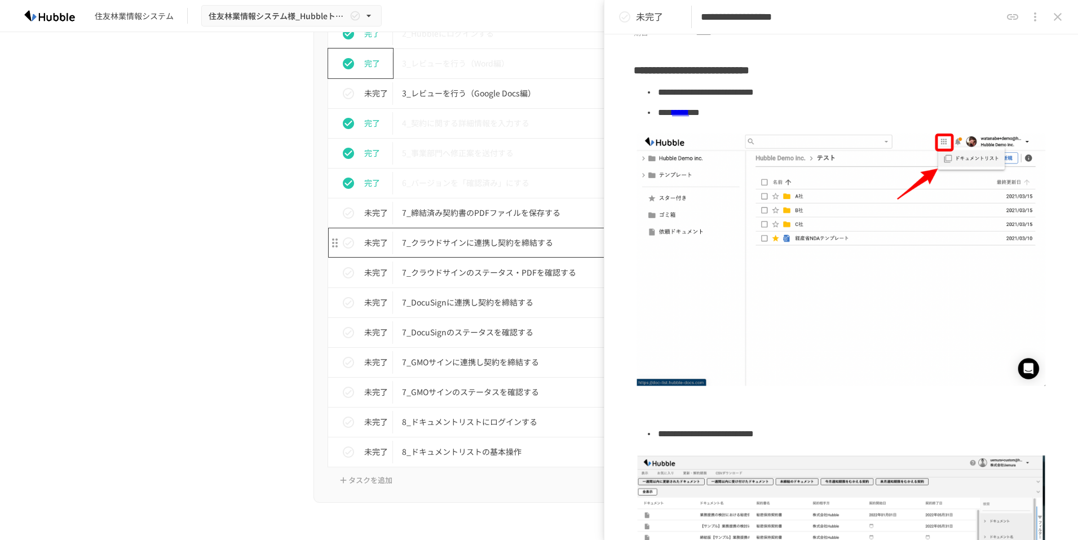
scroll to position [60, 0]
click at [491, 299] on p "7_DocuSignに連携し契約を締結する" at bounding box center [515, 302] width 227 height 14
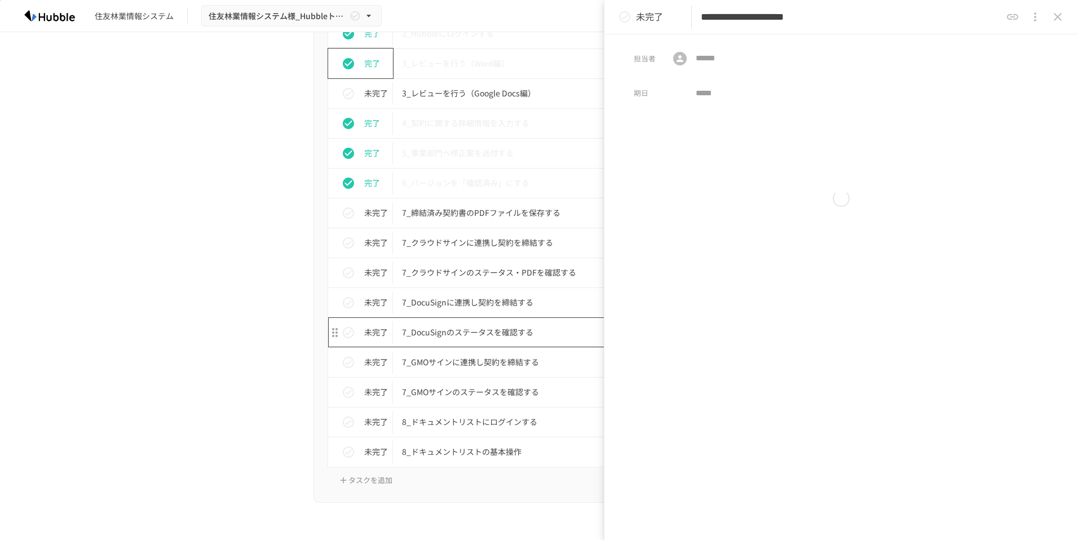
drag, startPoint x: 478, startPoint y: 332, endPoint x: 475, endPoint y: 370, distance: 38.5
click at [478, 332] on p "7_DocuSignのステータスを確認する" at bounding box center [515, 332] width 227 height 14
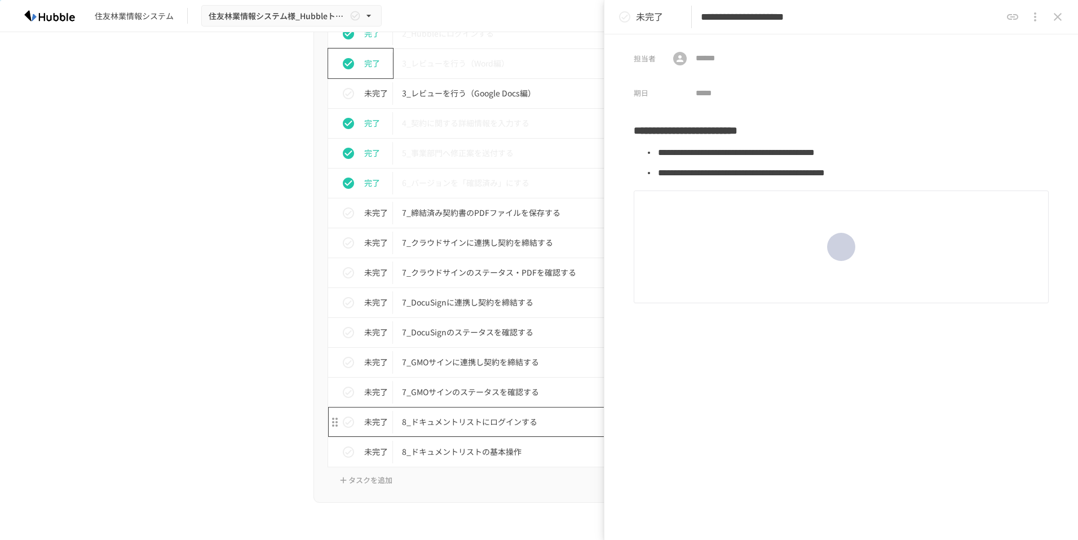
click at [464, 426] on p "8_ドキュメントリストにログインする" at bounding box center [515, 422] width 227 height 14
type input "**********"
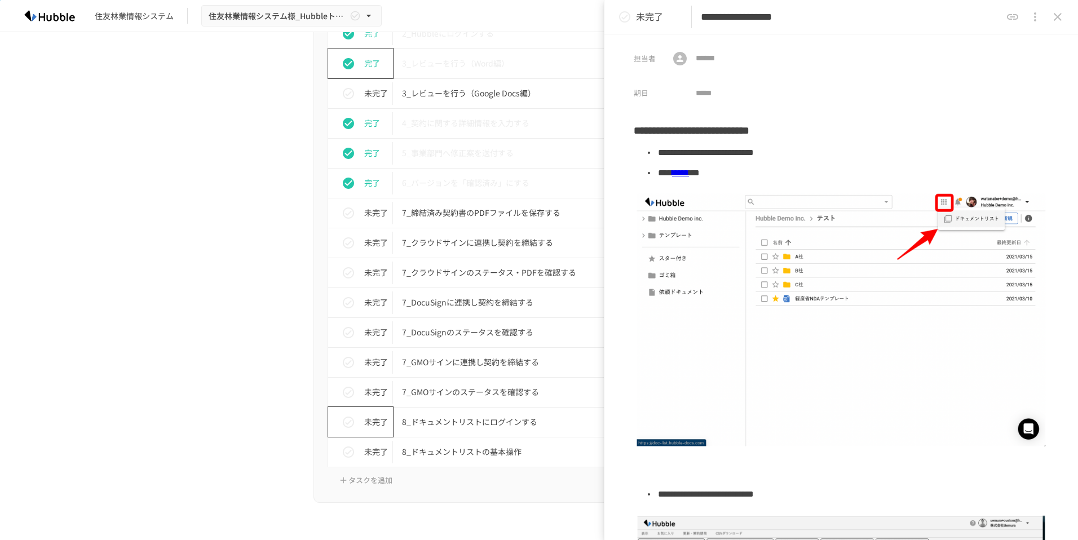
click at [364, 424] on p "未完了" at bounding box center [376, 422] width 24 height 12
click at [449, 443] on td "8_ドキュメントリストの基本操作" at bounding box center [515, 452] width 245 height 30
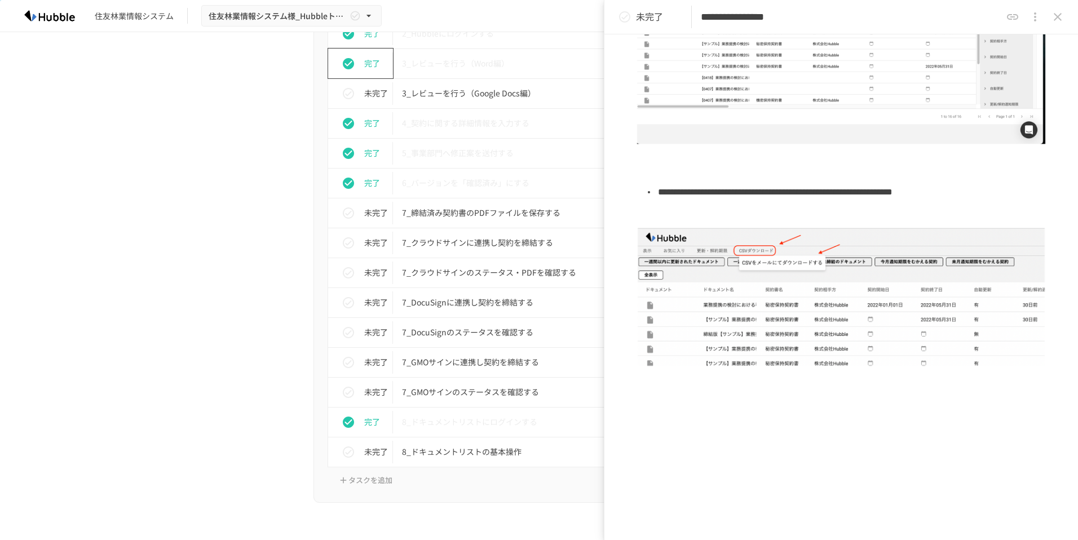
scroll to position [246, 0]
click at [353, 445] on div "未完了" at bounding box center [365, 452] width 56 height 23
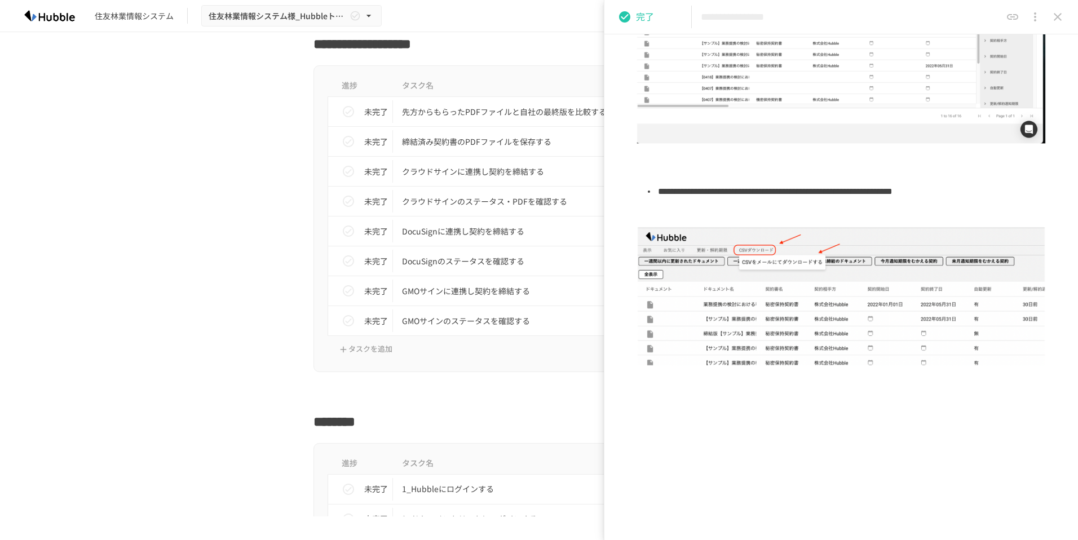
scroll to position [2987, 0]
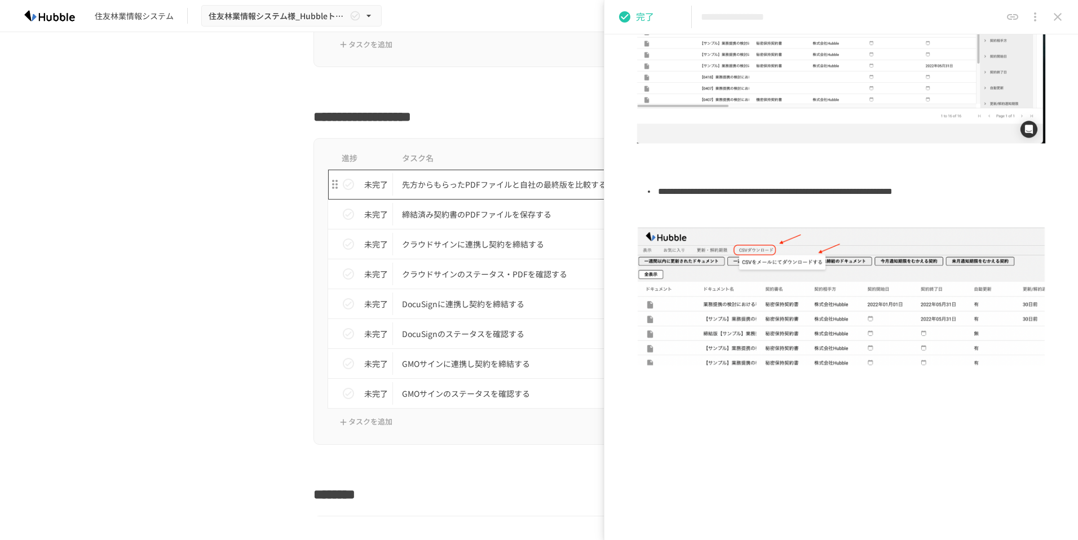
click at [489, 179] on p "先方からもらったPDFファイルと自社の最終版を比較する" at bounding box center [515, 185] width 227 height 14
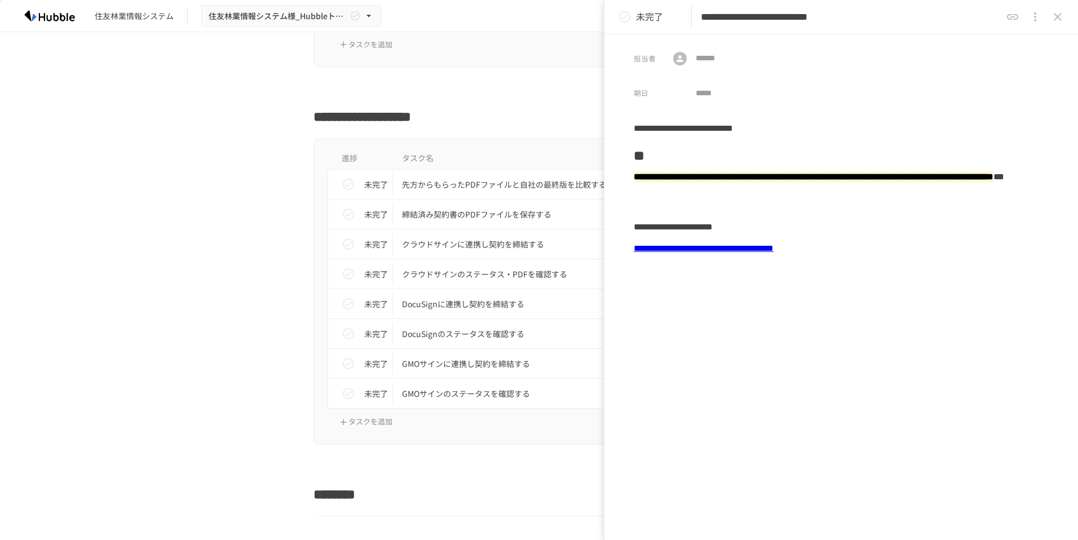
click at [772, 240] on div "**********" at bounding box center [841, 248] width 415 height 21
click at [771, 244] on link "**********" at bounding box center [704, 248] width 140 height 8
click at [439, 219] on p "締結済み契約書のPDFファイルを保存する" at bounding box center [515, 215] width 227 height 14
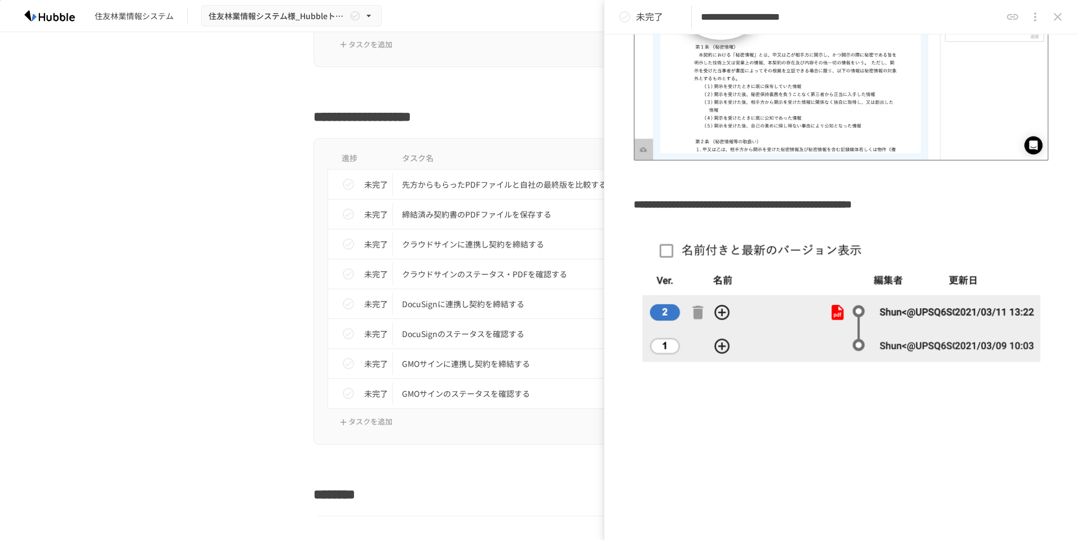
scroll to position [235, 0]
click at [426, 238] on p "クラウドサインに連携し契約を締結する" at bounding box center [515, 244] width 227 height 14
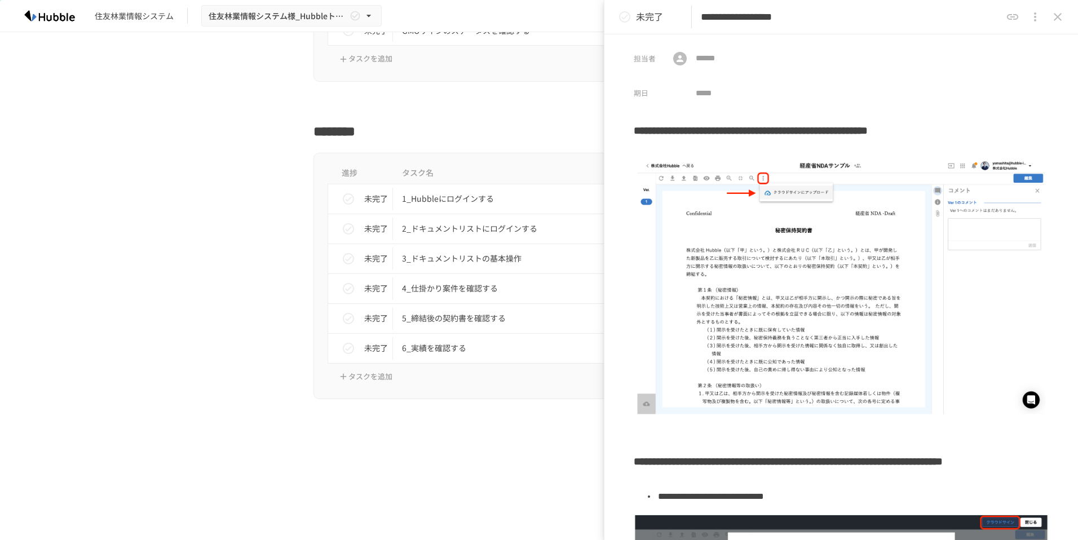
scroll to position [3350, 0]
click at [427, 197] on p "1_Hubbleにログインする" at bounding box center [515, 199] width 227 height 14
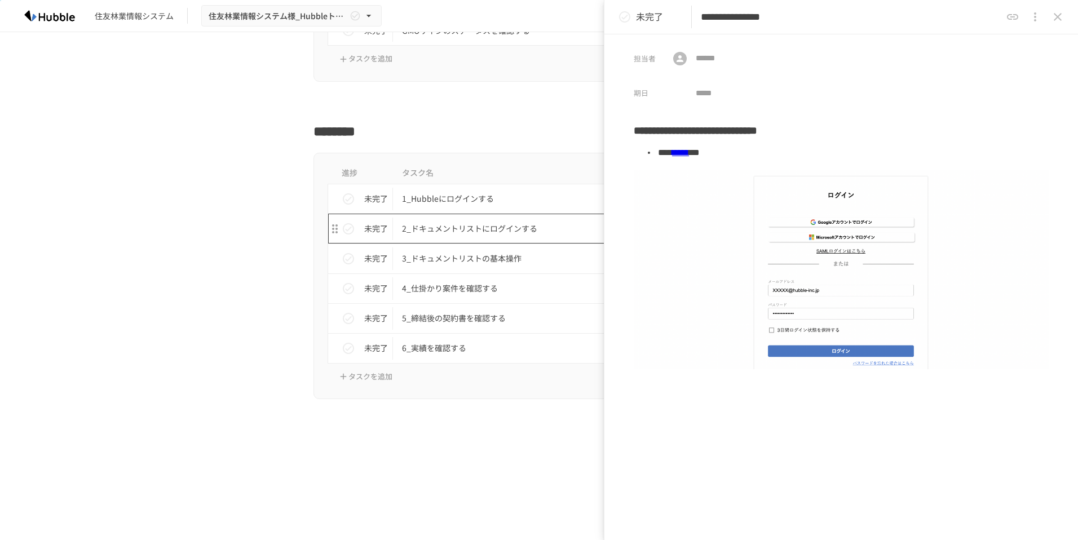
click at [461, 223] on p "2_ドキュメントリストにログインする" at bounding box center [515, 229] width 227 height 14
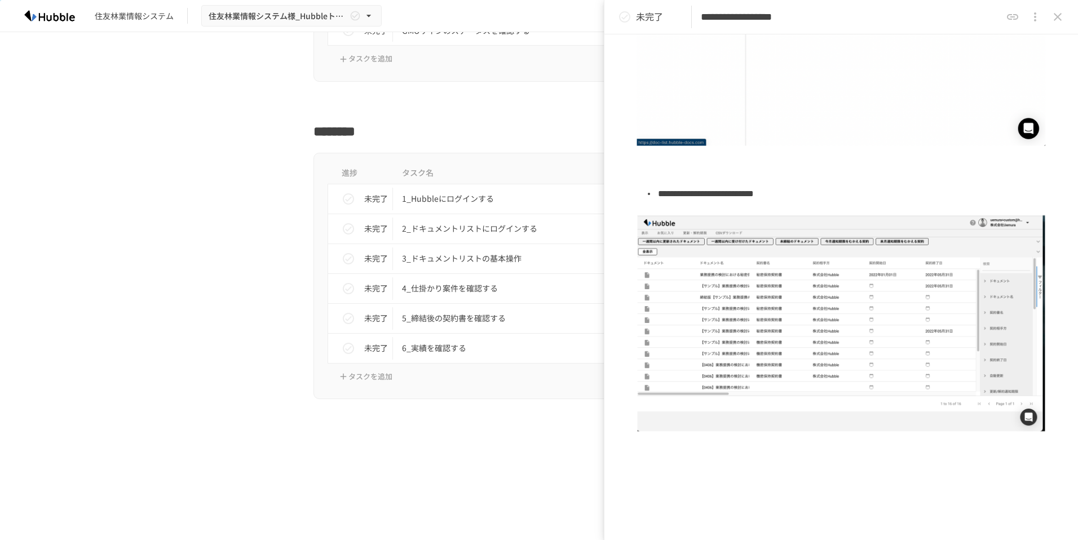
scroll to position [303, 0]
click at [496, 255] on p "3_ドキュメントリストの基本操作" at bounding box center [515, 259] width 227 height 14
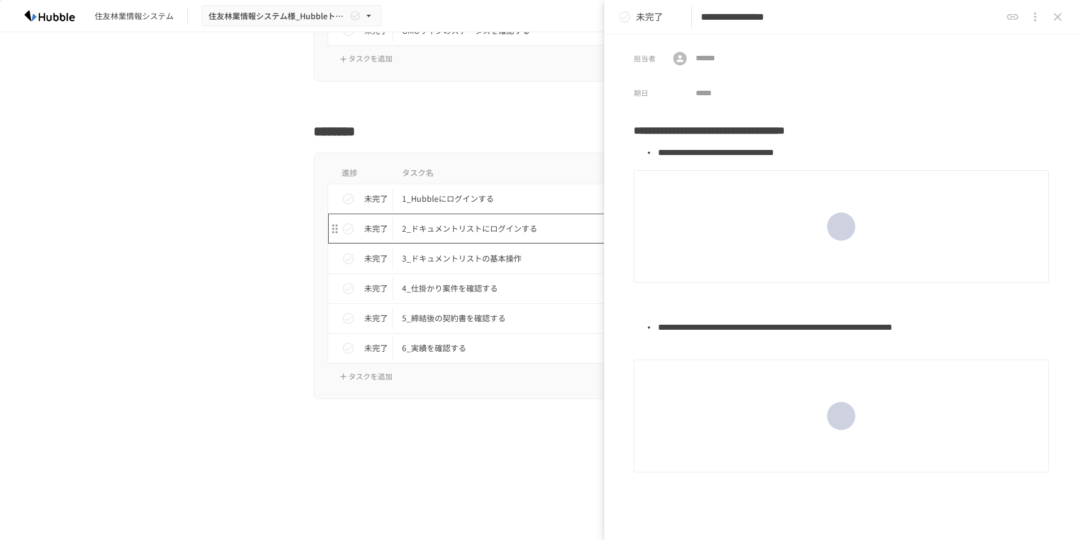
drag, startPoint x: 508, startPoint y: 231, endPoint x: 601, endPoint y: 253, distance: 96.0
click at [508, 231] on p "2_ドキュメントリストにログインする" at bounding box center [515, 229] width 227 height 14
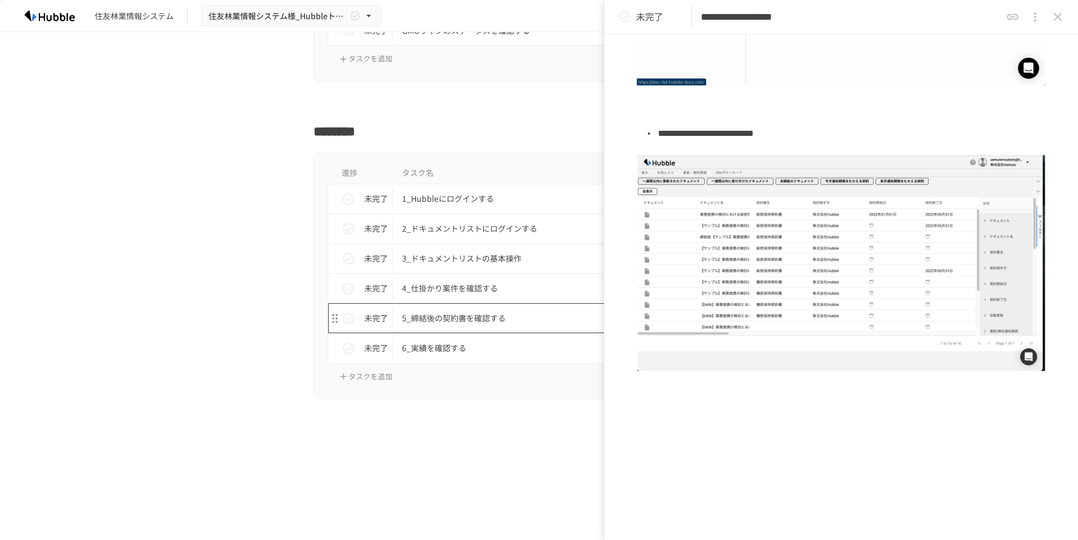
scroll to position [364, 0]
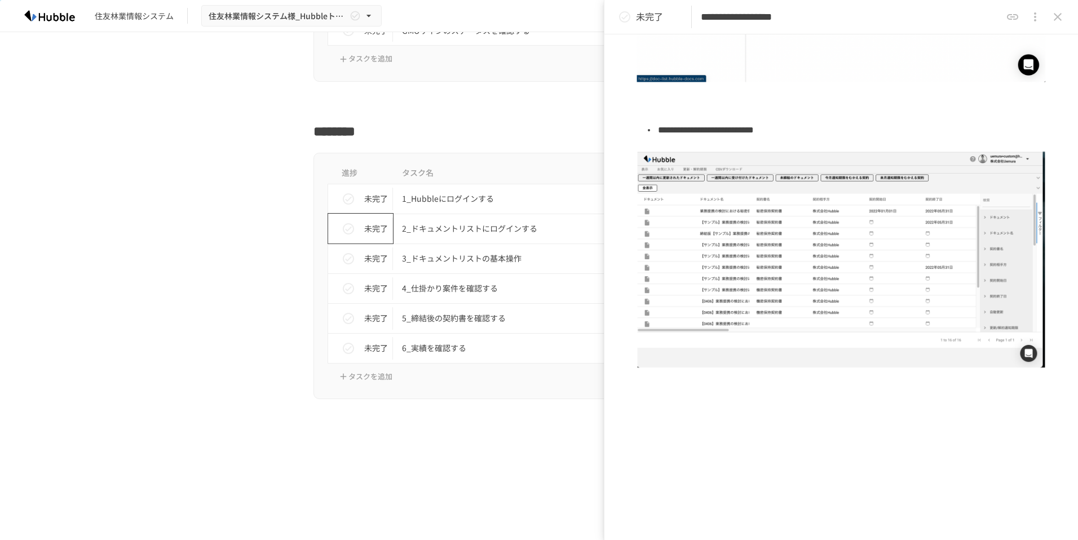
click at [368, 228] on p "未完了" at bounding box center [376, 228] width 24 height 12
click at [447, 258] on p "3_ドキュメントリストの基本操作" at bounding box center [515, 259] width 227 height 14
type input "**********"
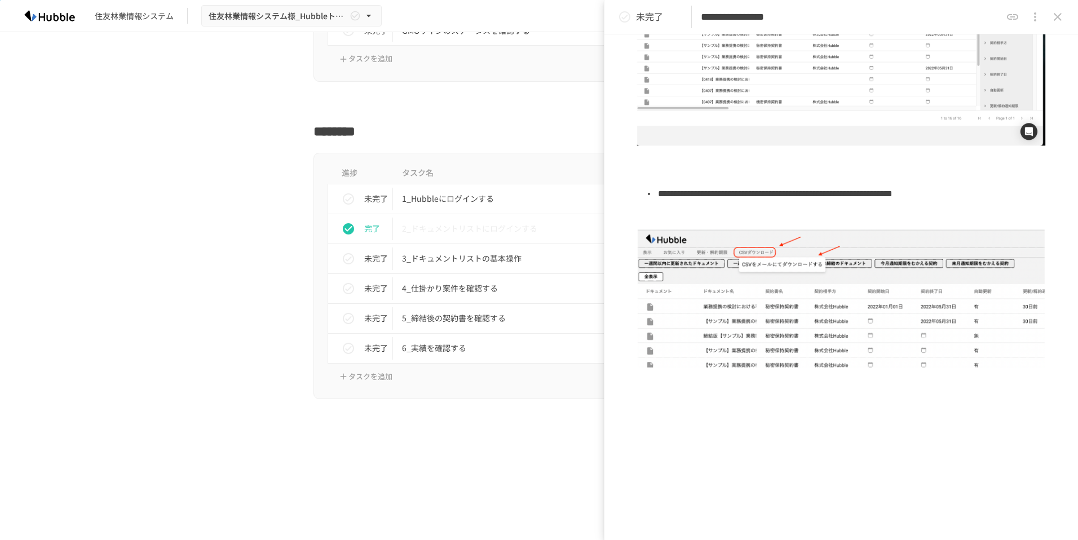
scroll to position [246, 0]
click at [364, 259] on p "未完了" at bounding box center [376, 258] width 24 height 12
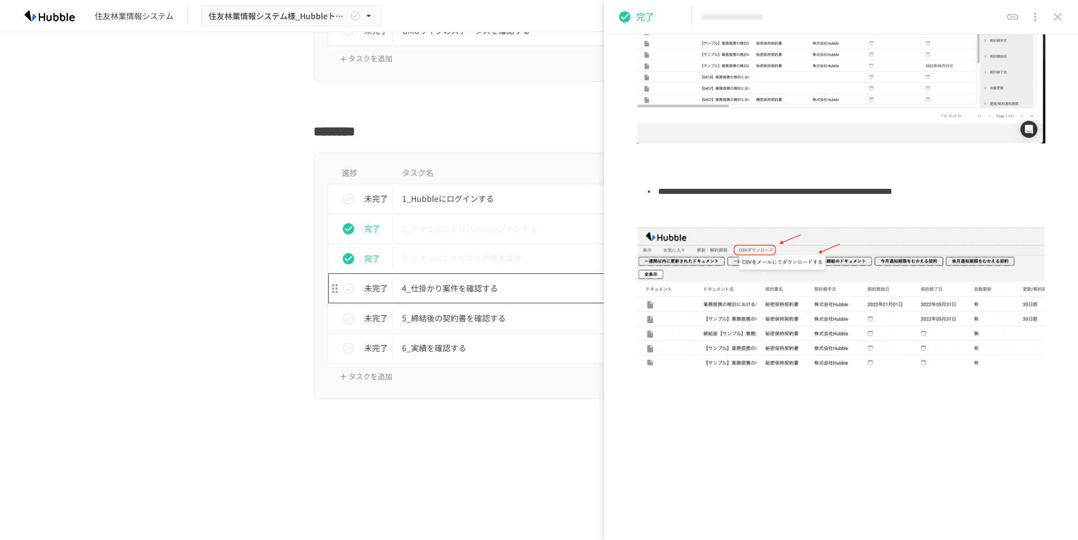
click at [454, 289] on p "4_仕掛かり案件を確認する" at bounding box center [515, 288] width 227 height 14
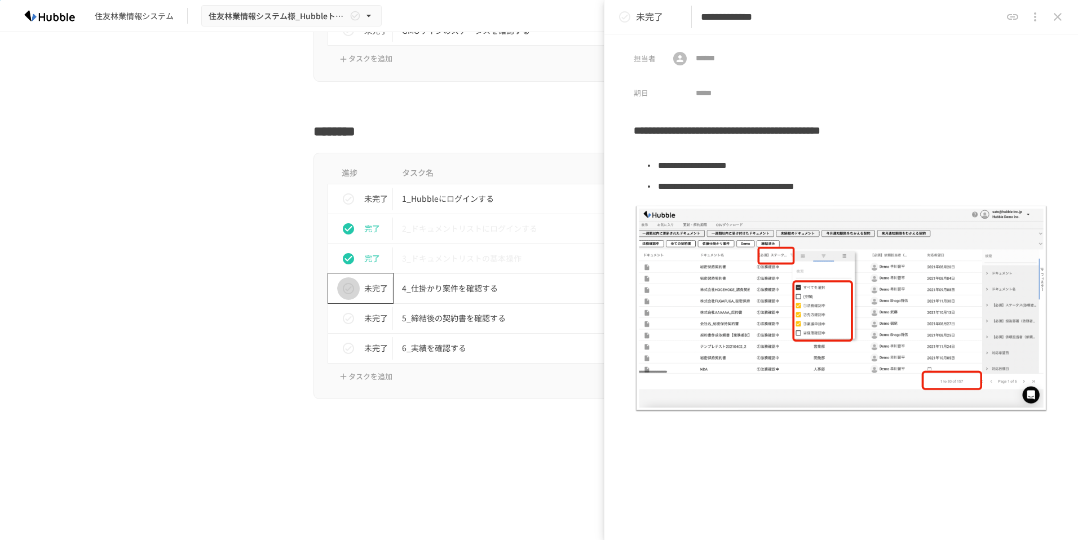
click at [351, 289] on icon "status" at bounding box center [349, 289] width 14 height 14
click at [455, 314] on p "5_締結後の契約書を確認する" at bounding box center [515, 318] width 227 height 14
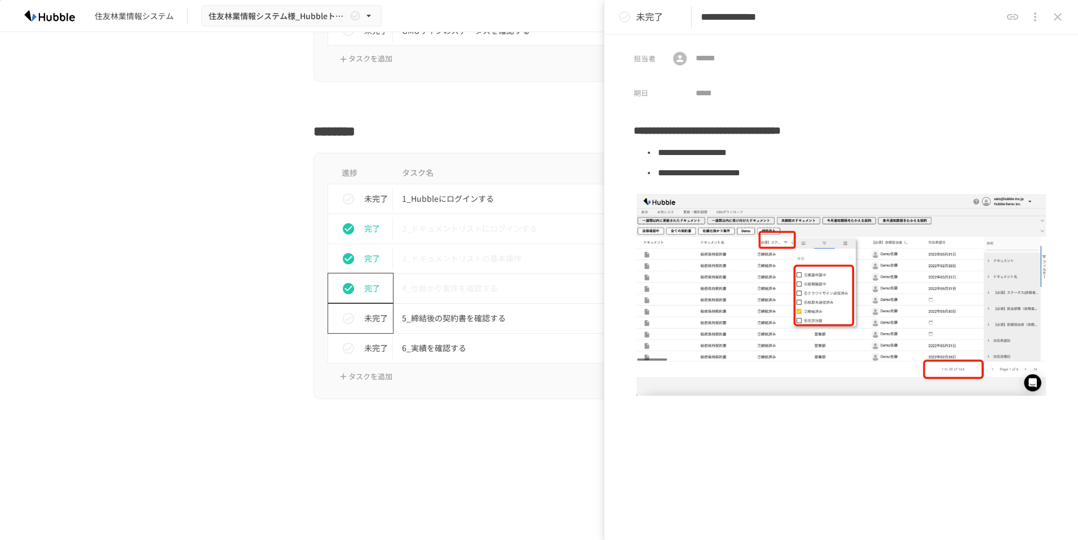
click at [349, 317] on icon "status" at bounding box center [349, 319] width 14 height 14
click at [428, 348] on p "6_実績を確認する" at bounding box center [515, 348] width 227 height 14
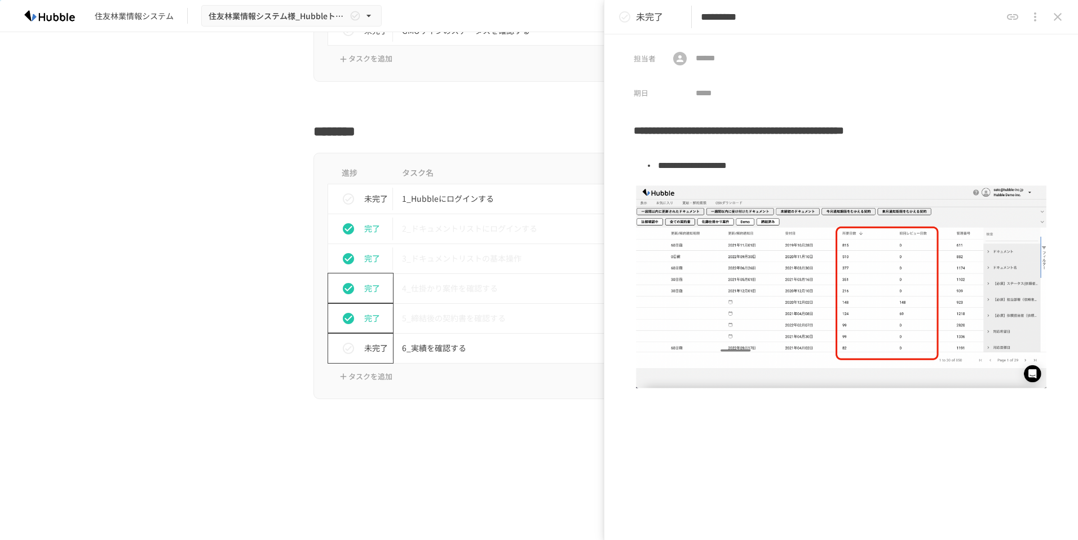
click at [386, 355] on div "未完了" at bounding box center [365, 348] width 56 height 23
drag, startPoint x: 530, startPoint y: 377, endPoint x: 525, endPoint y: 394, distance: 18.2
click at [525, 396] on div "進捗 タスク名 担当者 期限 未完了 1_Hubbleにログインする 未設定 未設定 完了 2_ドキュメントリストにログインする 未設定 未設定 完了 3_ド…" at bounding box center [539, 276] width 451 height 247
click at [244, 114] on div "********" at bounding box center [539, 127] width 688 height 27
click at [1057, 13] on icon "close drawer" at bounding box center [1058, 17] width 14 height 14
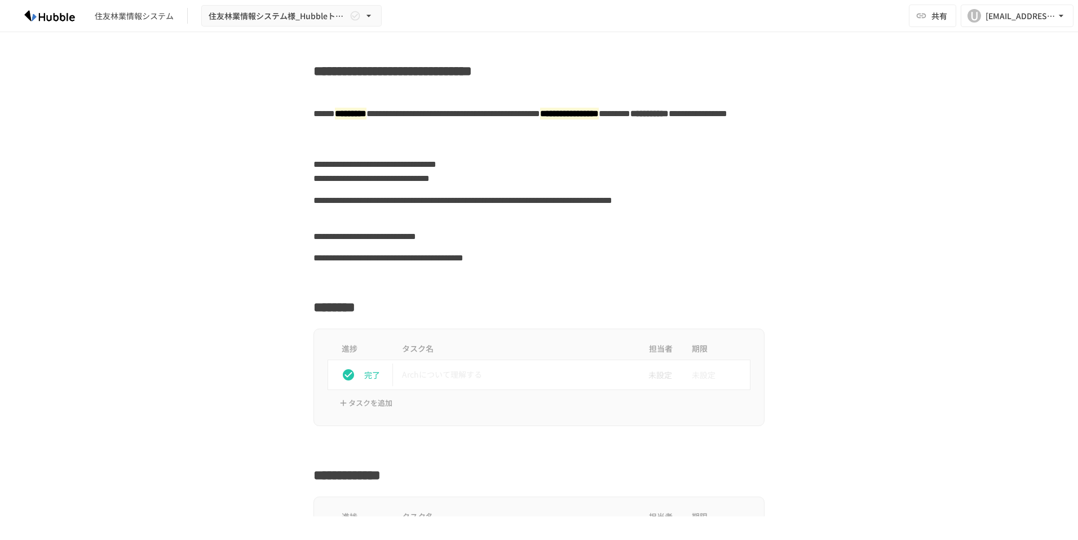
click at [709, 198] on div "**********" at bounding box center [539, 207] width 451 height 36
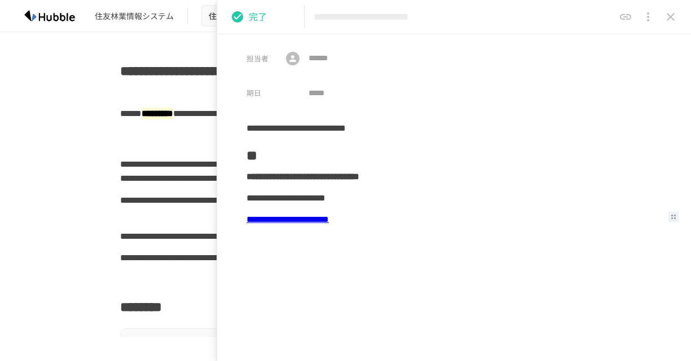
scroll to position [1017, 0]
